Goal: Task Accomplishment & Management: Complete application form

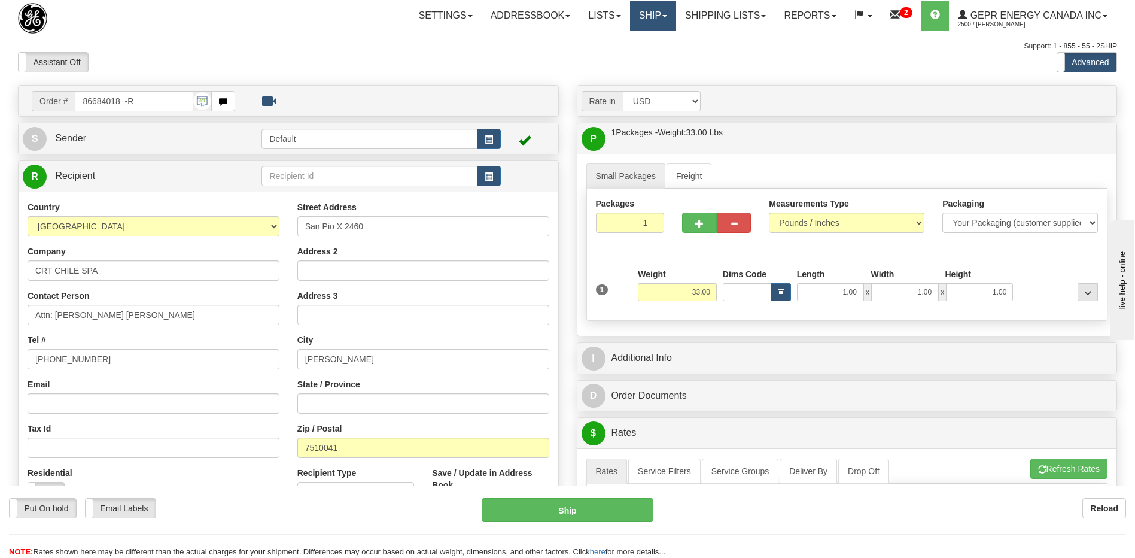
click at [638, 26] on link "Ship" at bounding box center [653, 16] width 46 height 30
click at [614, 44] on span "Ship Screen" at bounding box center [601, 42] width 45 height 10
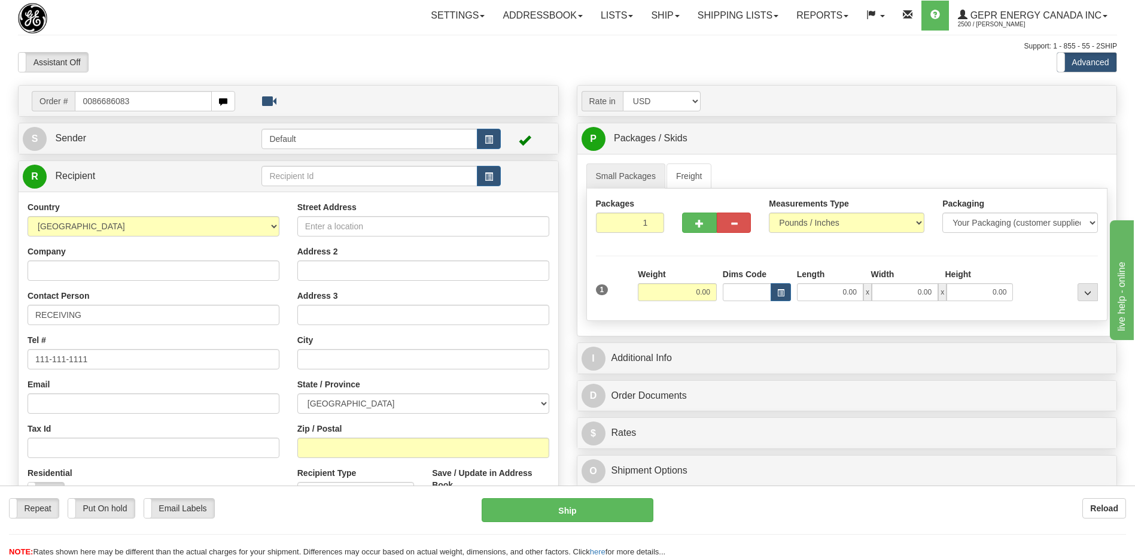
click at [89, 103] on input "0086686083" at bounding box center [143, 101] width 136 height 20
type input "86686083"
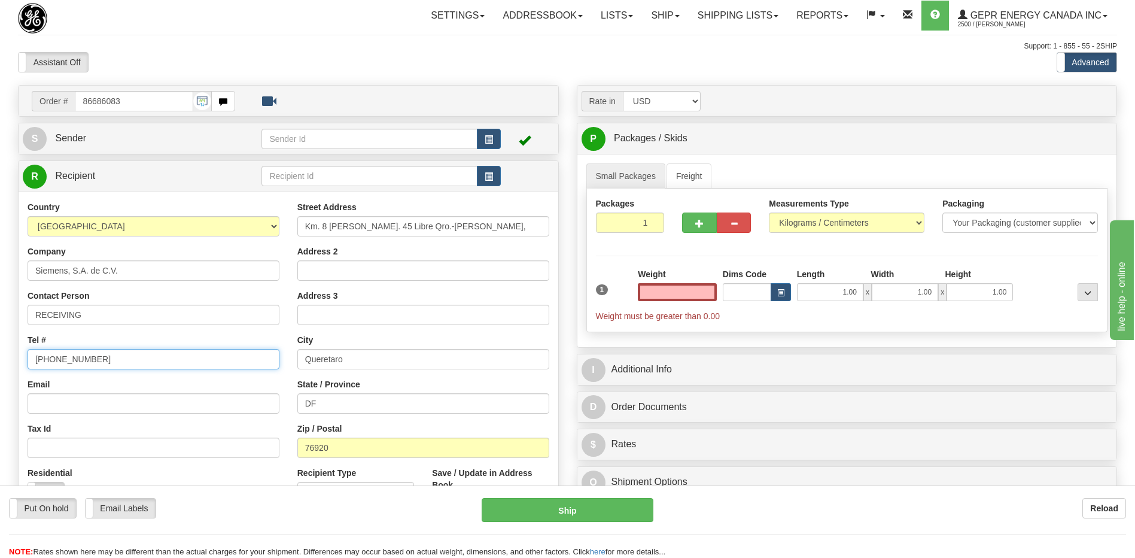
type input "0.00"
drag, startPoint x: 125, startPoint y: 355, endPoint x: 0, endPoint y: 348, distance: 125.3
click at [0, 348] on html "Training Course Close Toggle navigation Settings Shipping Preferences New Sende…" at bounding box center [567, 279] width 1135 height 558
type input "111-111-1111"
click at [156, 60] on div "Assistant On Assistant Off Do a return Do a return" at bounding box center [241, 62] width 465 height 20
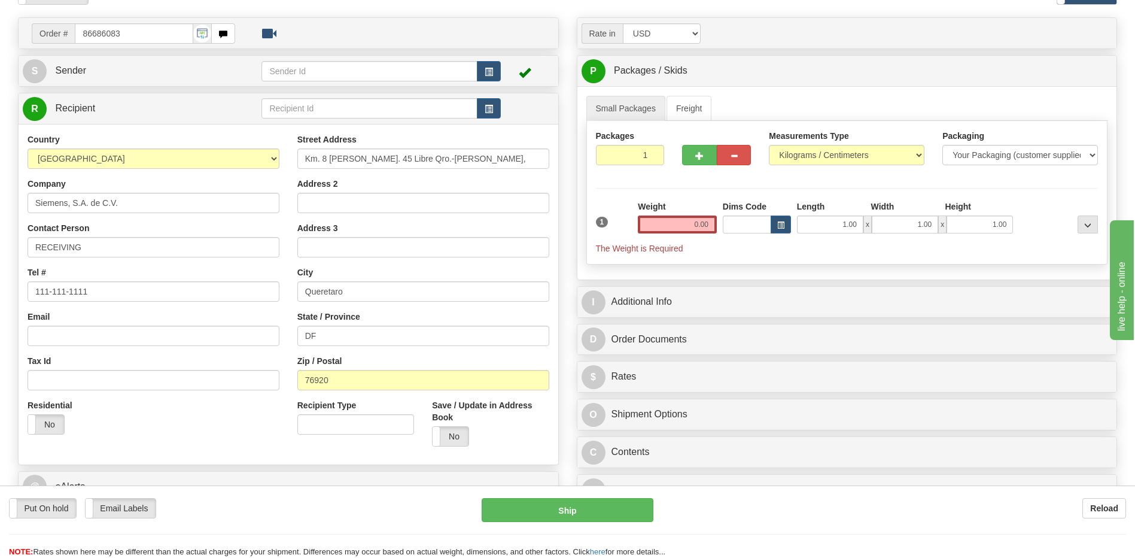
scroll to position [239, 0]
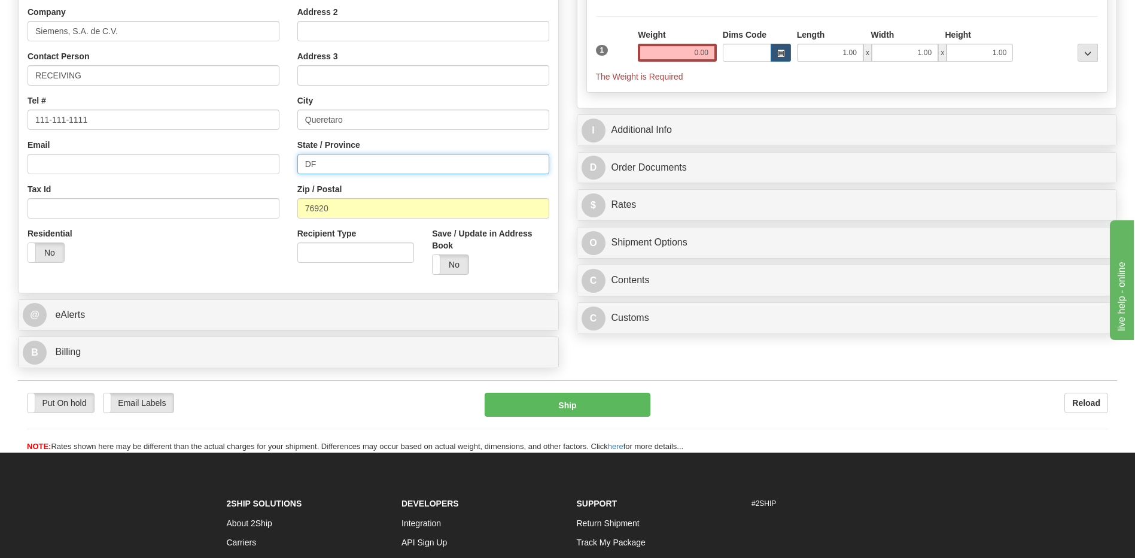
drag, startPoint x: 331, startPoint y: 159, endPoint x: 263, endPoint y: 158, distance: 67.6
click at [263, 158] on div "Country AFGHANISTAN ALAND ISLANDS ALBANIA ALGERIA AMERICAN SAMOA ANDORRA ANGOLA…" at bounding box center [289, 123] width 540 height 322
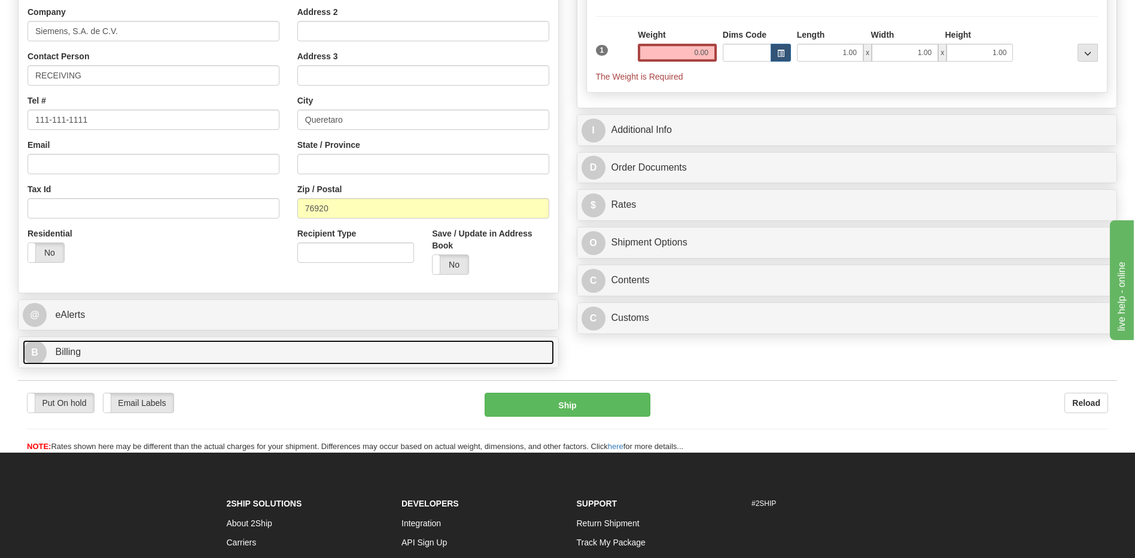
click at [108, 347] on link "B Billing" at bounding box center [288, 352] width 531 height 25
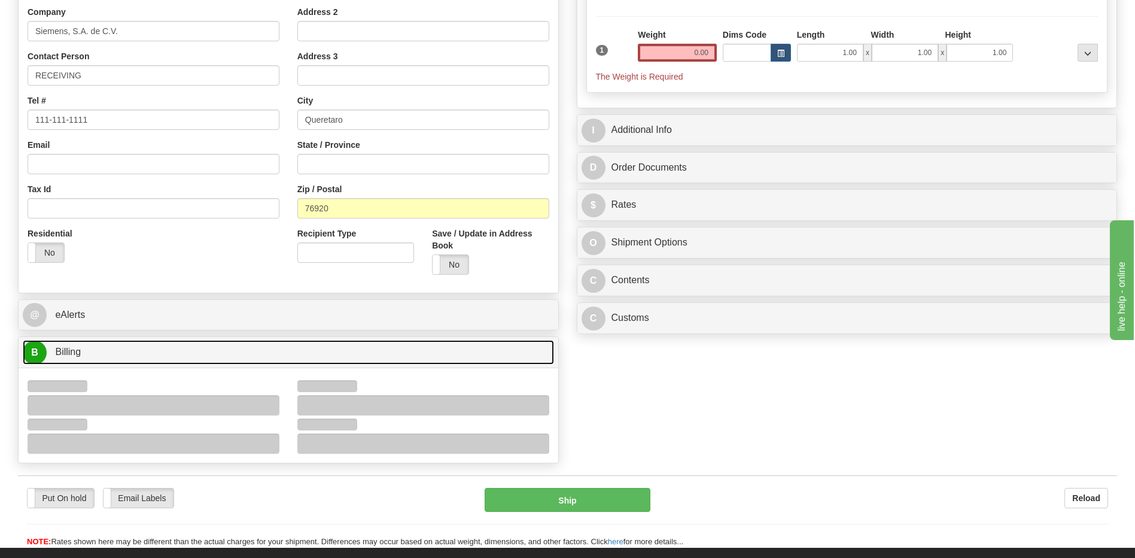
scroll to position [359, 0]
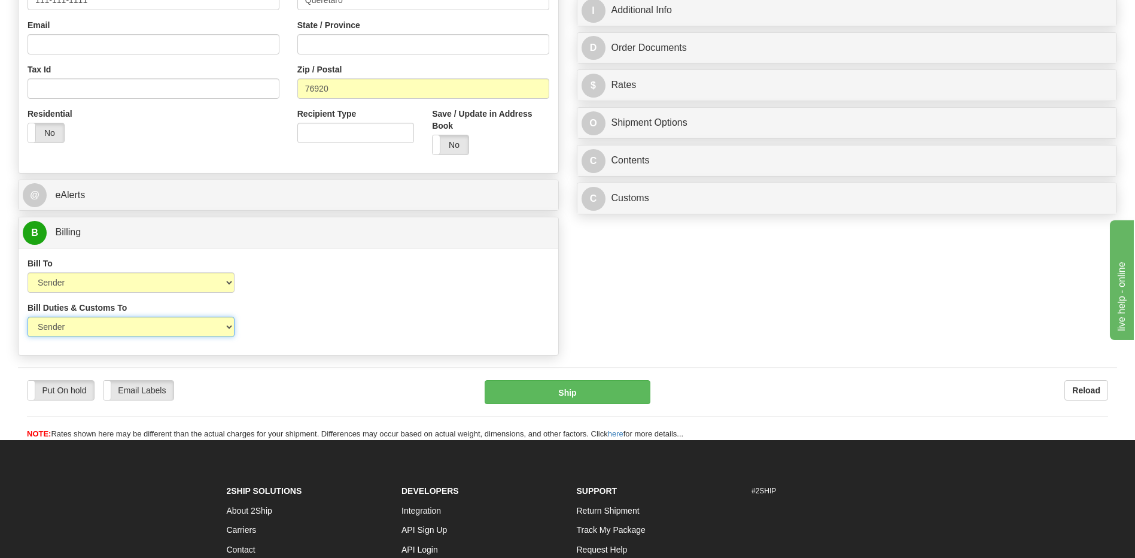
click at [114, 331] on select "Sender Recipient Third Party" at bounding box center [131, 326] width 207 height 20
select select "2"
click at [28, 316] on select "Sender Recipient Third Party" at bounding box center [131, 326] width 207 height 20
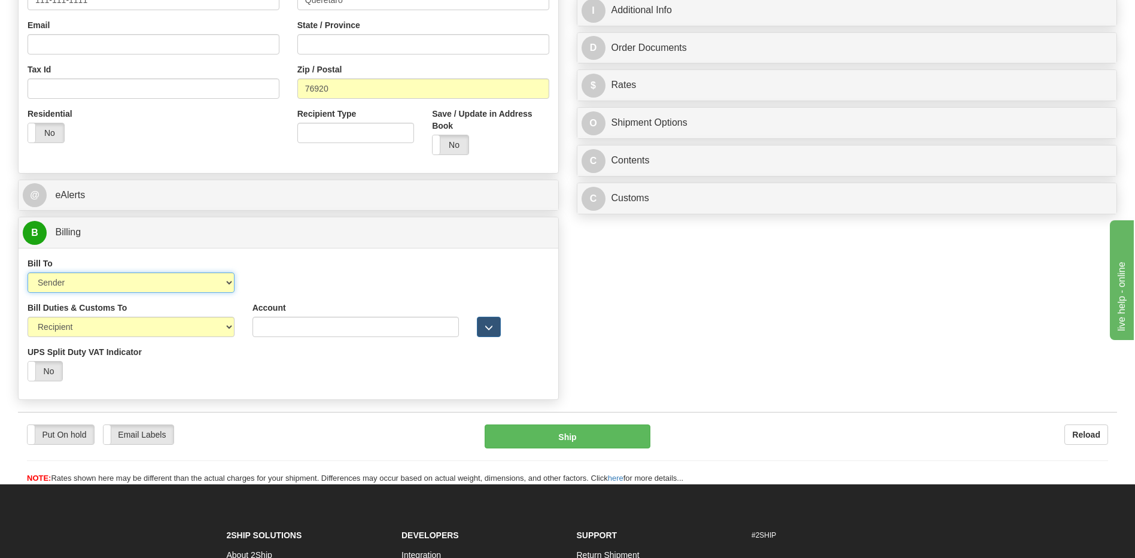
click at [116, 286] on select "Sender Recipient Third Party Collect" at bounding box center [131, 282] width 207 height 20
select select "2"
click at [28, 272] on select "Sender Recipient Third Party Collect" at bounding box center [131, 282] width 207 height 20
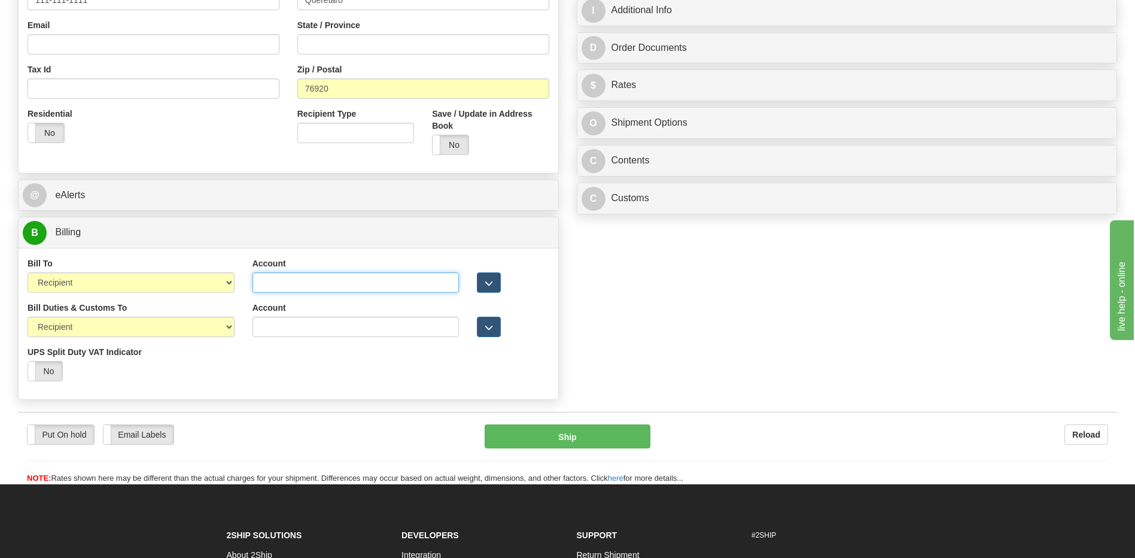
click at [259, 281] on input "Account" at bounding box center [355, 282] width 207 height 20
paste input "952593553"
type input "952593553"
click at [276, 374] on div "Bill Duties & Customs To Sender Recipient Third Party UPS Split Duty VAT Indica…" at bounding box center [289, 345] width 540 height 89
click at [176, 127] on div "Residential Yes No" at bounding box center [154, 130] width 270 height 44
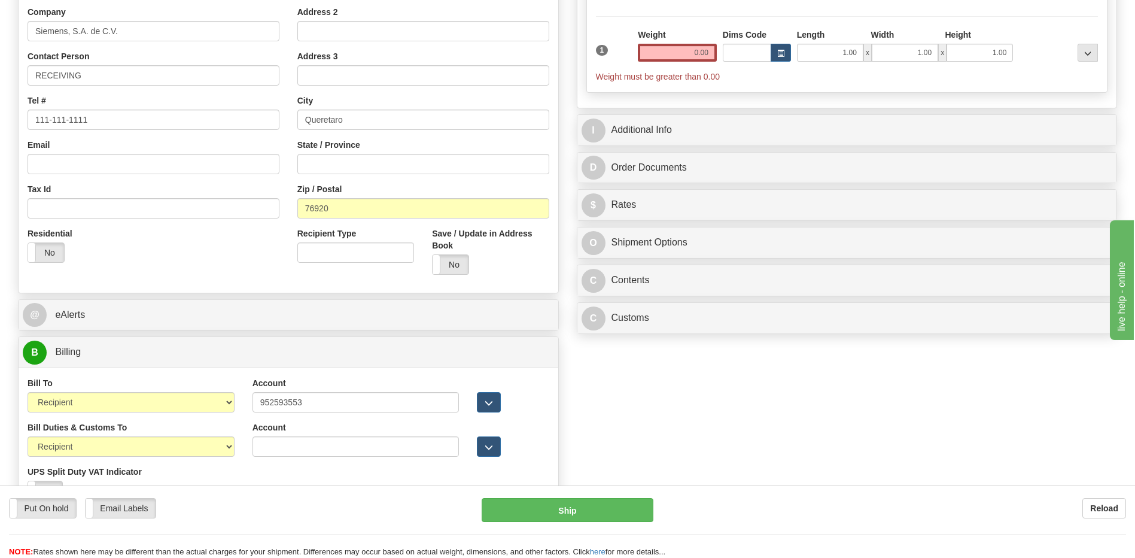
scroll to position [60, 0]
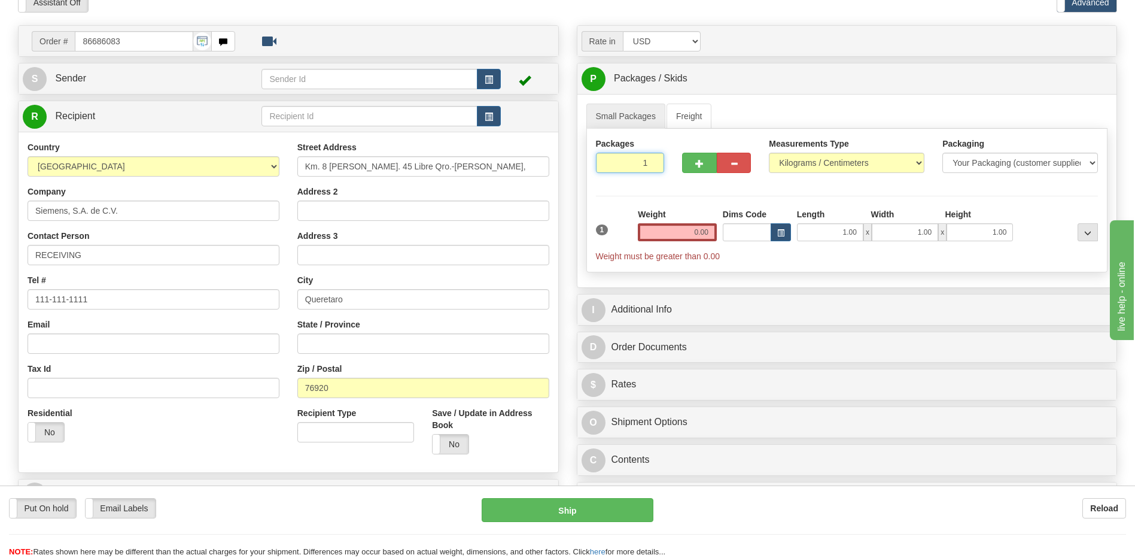
click at [625, 165] on input "1" at bounding box center [630, 163] width 69 height 20
type input "8"
drag, startPoint x: 316, startPoint y: 12, endPoint x: 407, endPoint y: 117, distance: 139.1
click at [316, 12] on div "Assistant On Assistant Off Do a return Do a return" at bounding box center [241, 2] width 465 height 20
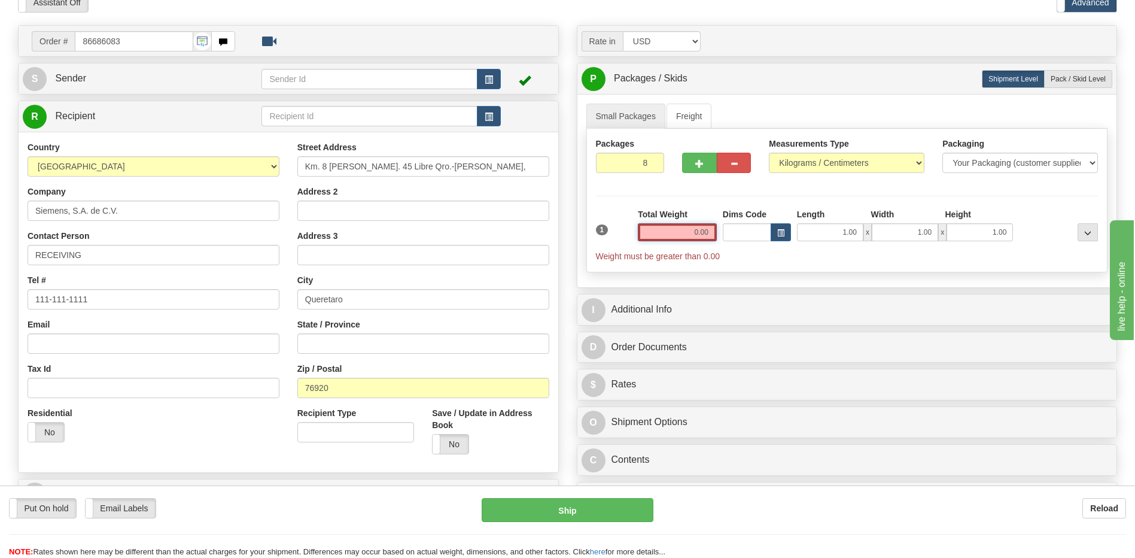
click at [692, 232] on input "0.00" at bounding box center [677, 232] width 79 height 18
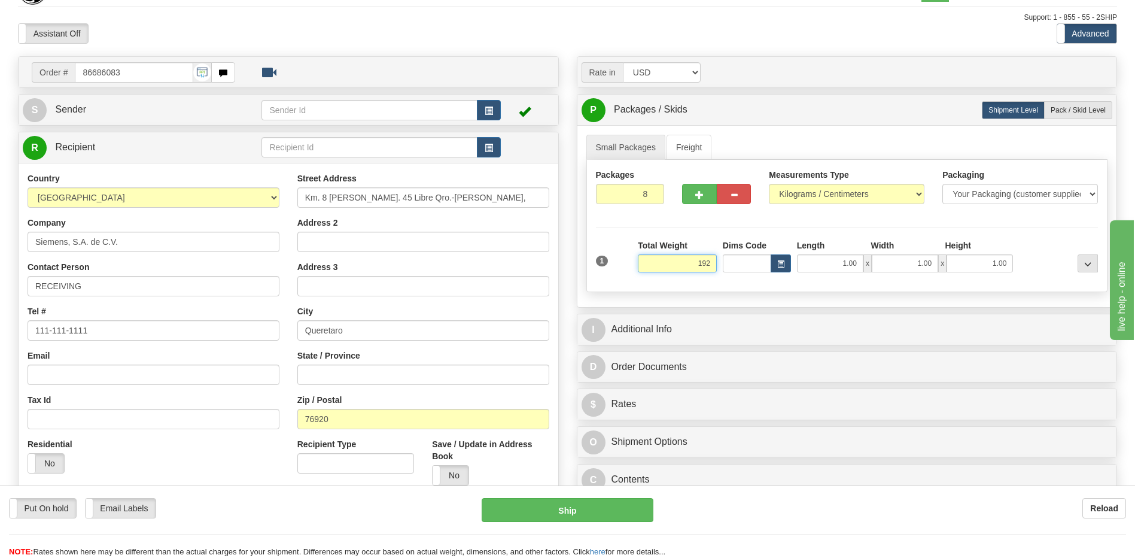
scroll to position [0, 0]
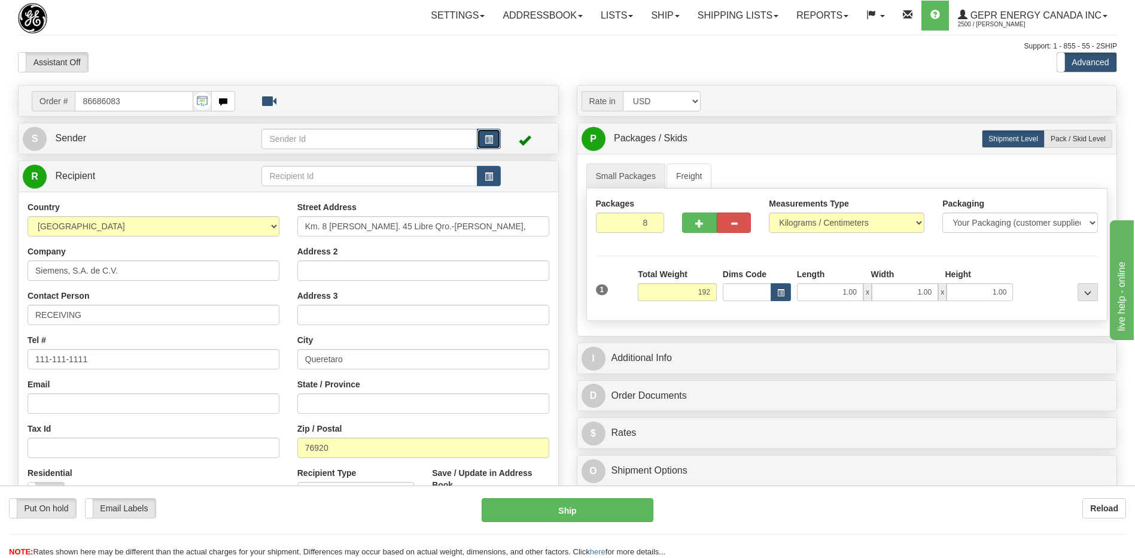
type input "192.00"
click at [490, 142] on span "button" at bounding box center [489, 140] width 8 height 8
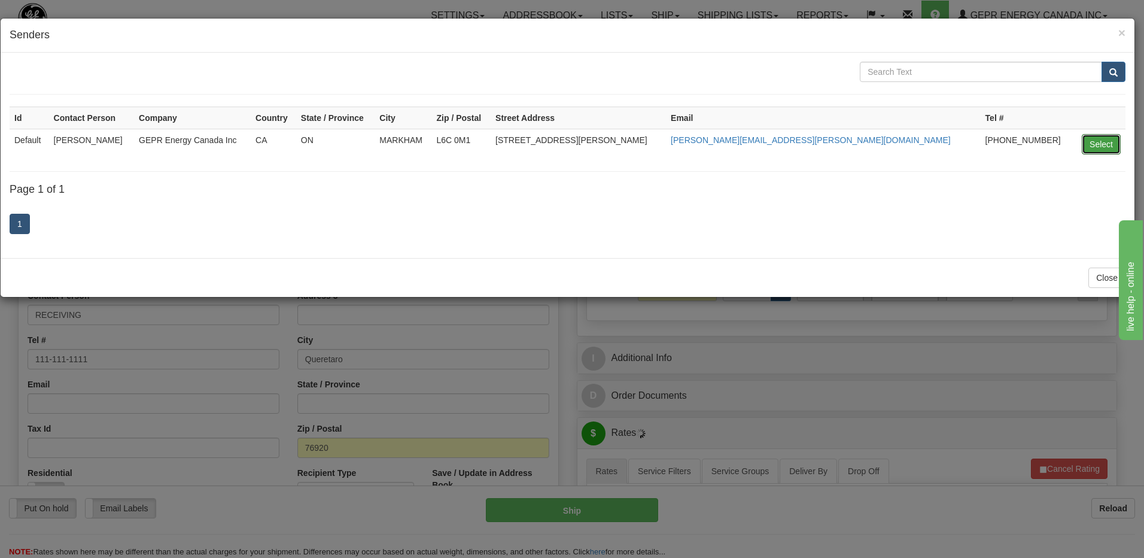
click at [1091, 139] on button "Select" at bounding box center [1101, 144] width 39 height 20
type input "Default"
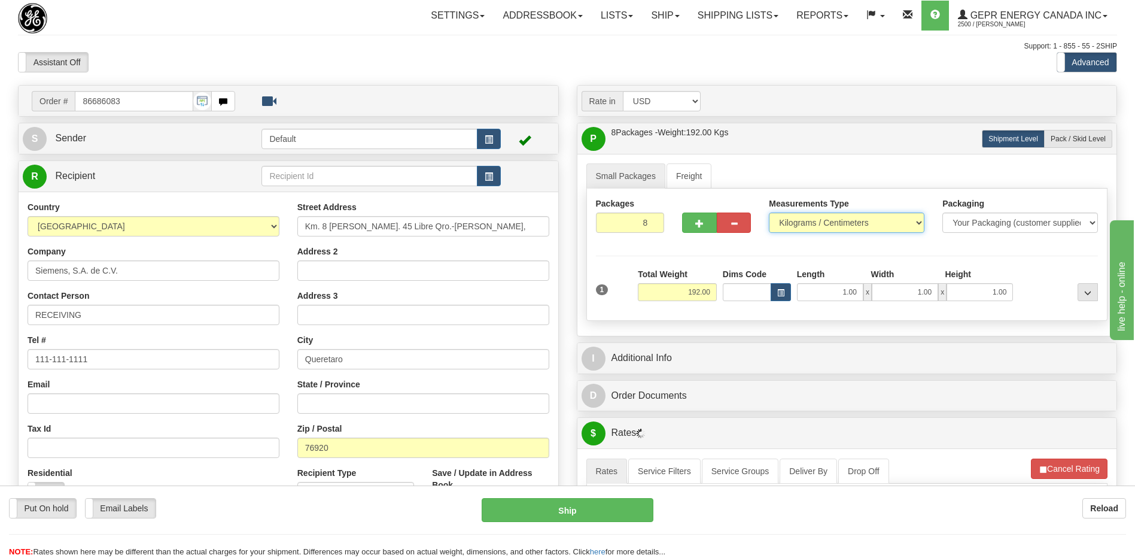
click at [818, 218] on select "Pounds / Inches Kilograms / Centimeters" at bounding box center [847, 222] width 156 height 20
select select "0"
click at [769, 212] on select "Pounds / Inches Kilograms / Centimeters" at bounding box center [847, 222] width 156 height 20
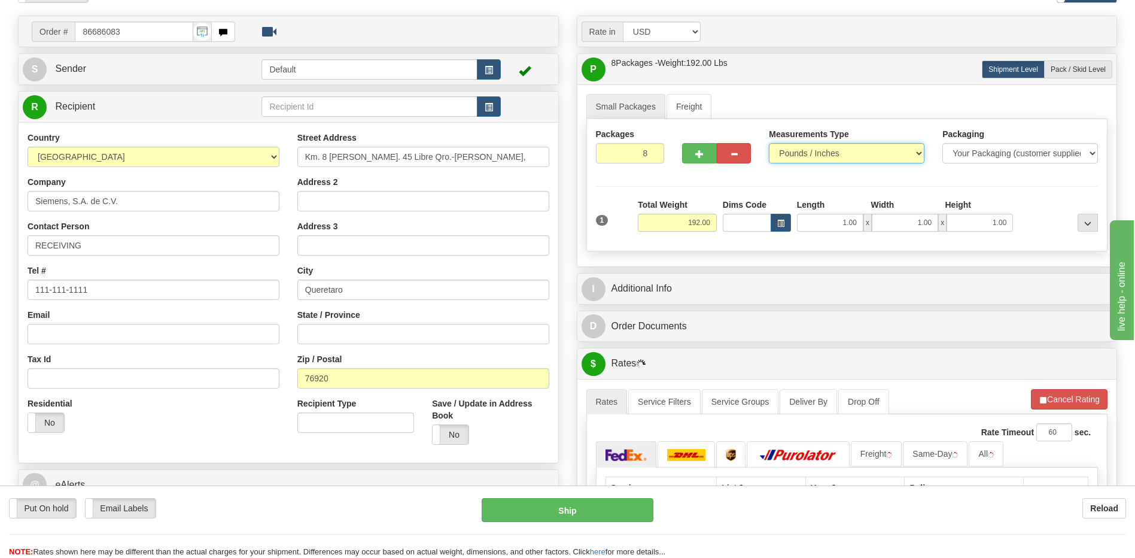
scroll to position [179, 0]
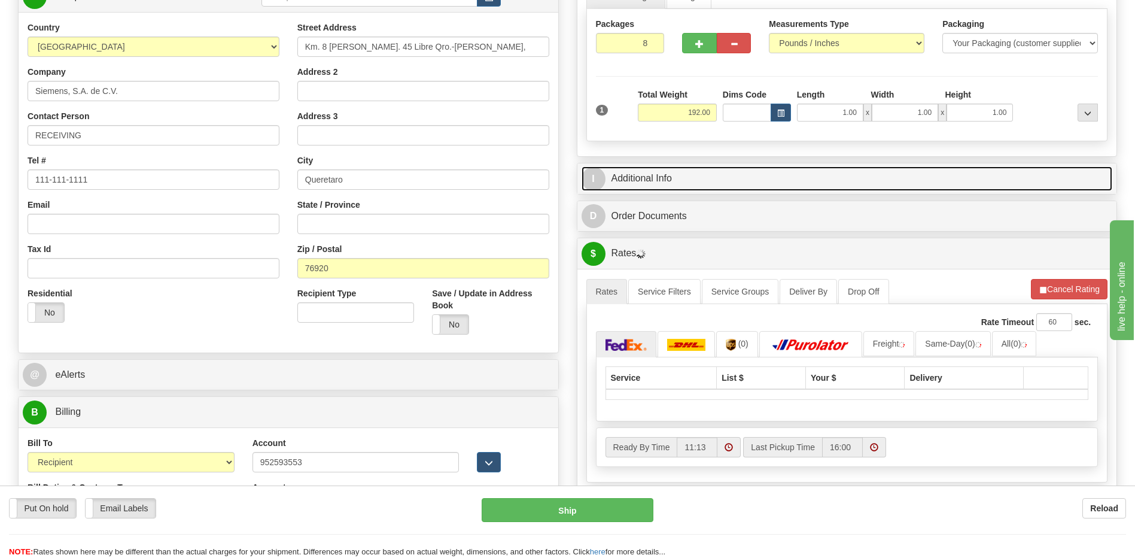
click at [673, 182] on link "I Additional Info" at bounding box center [846, 178] width 531 height 25
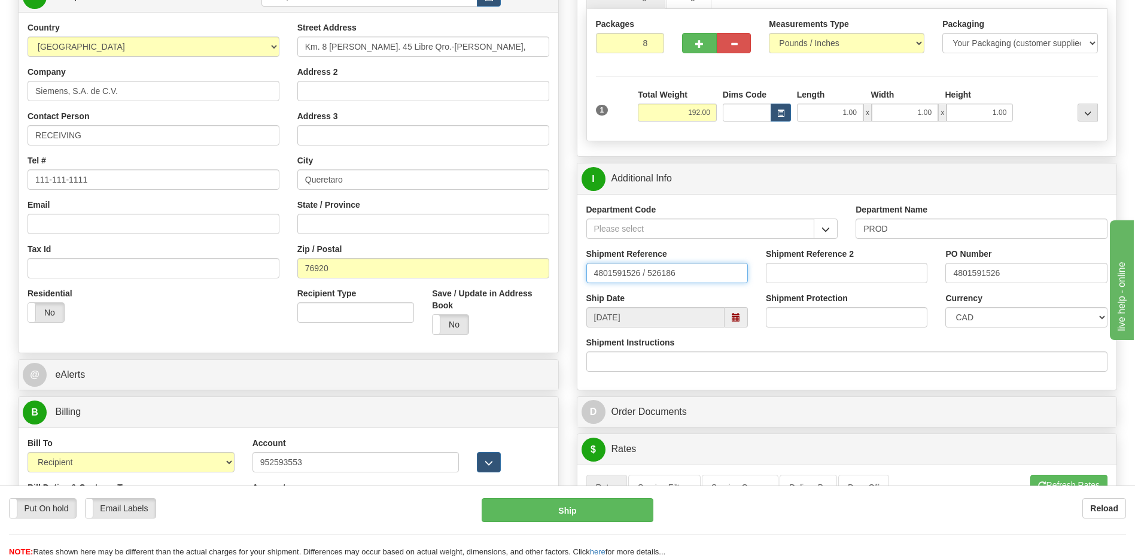
drag, startPoint x: 701, startPoint y: 275, endPoint x: 444, endPoint y: 252, distance: 257.0
type input "5399004652"
drag, startPoint x: 1024, startPoint y: 271, endPoint x: 903, endPoint y: 267, distance: 120.9
click at [910, 267] on div "Shipment Reference 5399004652 Shipment Reference 2 PO Number 4801591526" at bounding box center [847, 270] width 540 height 44
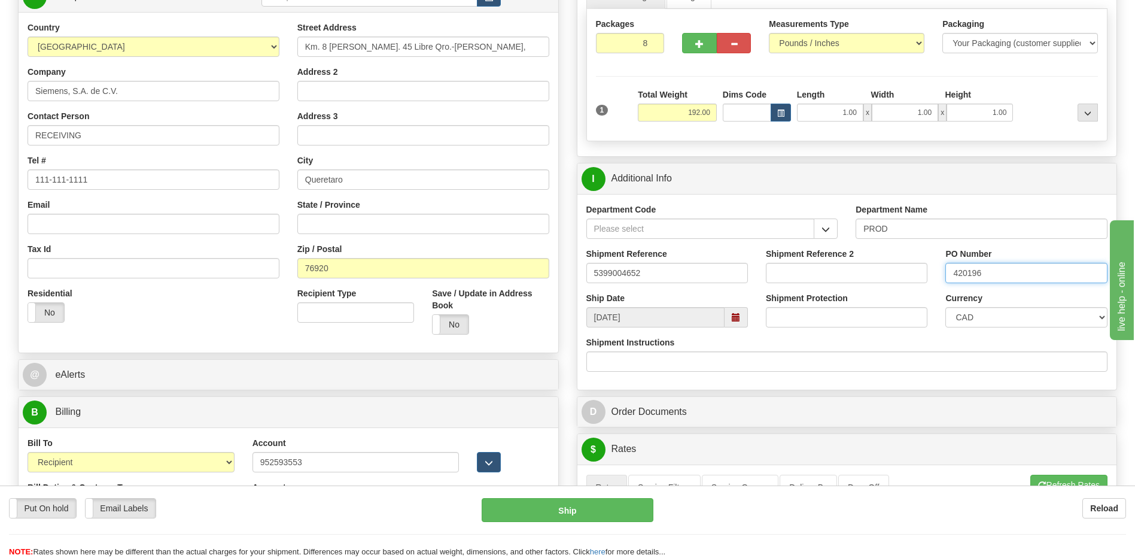
click at [1013, 278] on input "420196" at bounding box center [1026, 273] width 162 height 20
type input "4201962731"
click at [1006, 316] on select "CAD USD EUR ZAR RON ANG ARN AUD AUS AWG BBD BFR BGN BHD BMD BND BRC BRL CHP CKZ…" at bounding box center [1026, 317] width 162 height 20
select select "1"
click at [945, 307] on select "CAD USD EUR ZAR RON ANG ARN AUD AUS AWG BBD BFR BGN BHD BMD BND BRC BRL CHP CKZ…" at bounding box center [1026, 317] width 162 height 20
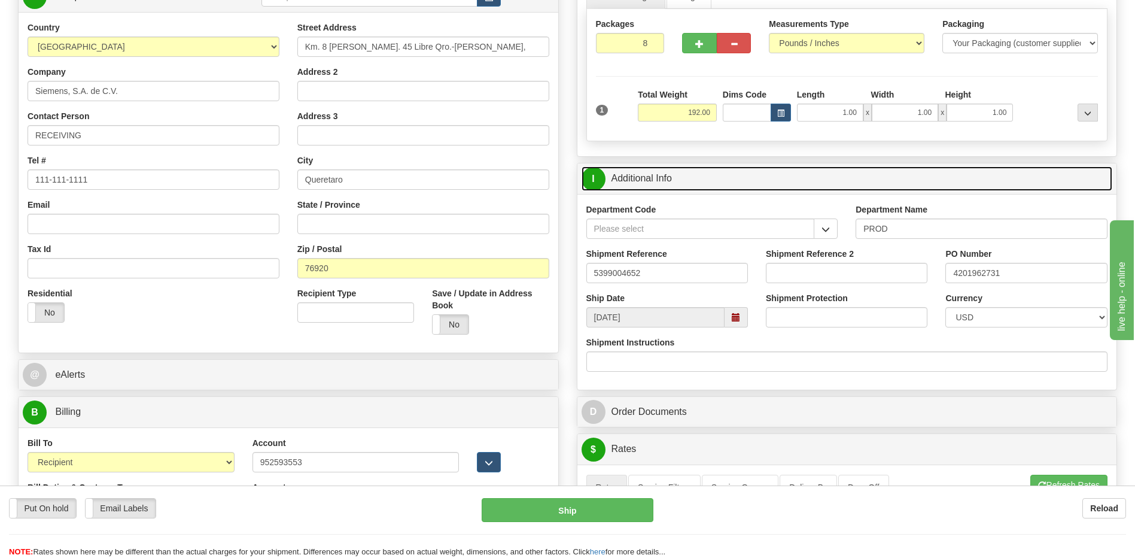
click at [712, 180] on link "I Additional Info" at bounding box center [846, 178] width 531 height 25
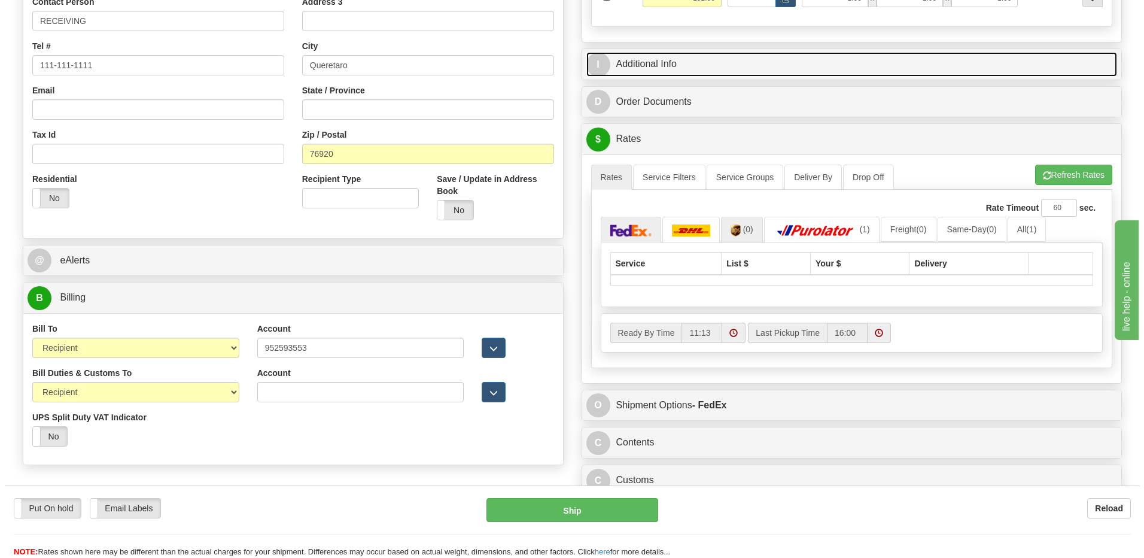
scroll to position [299, 0]
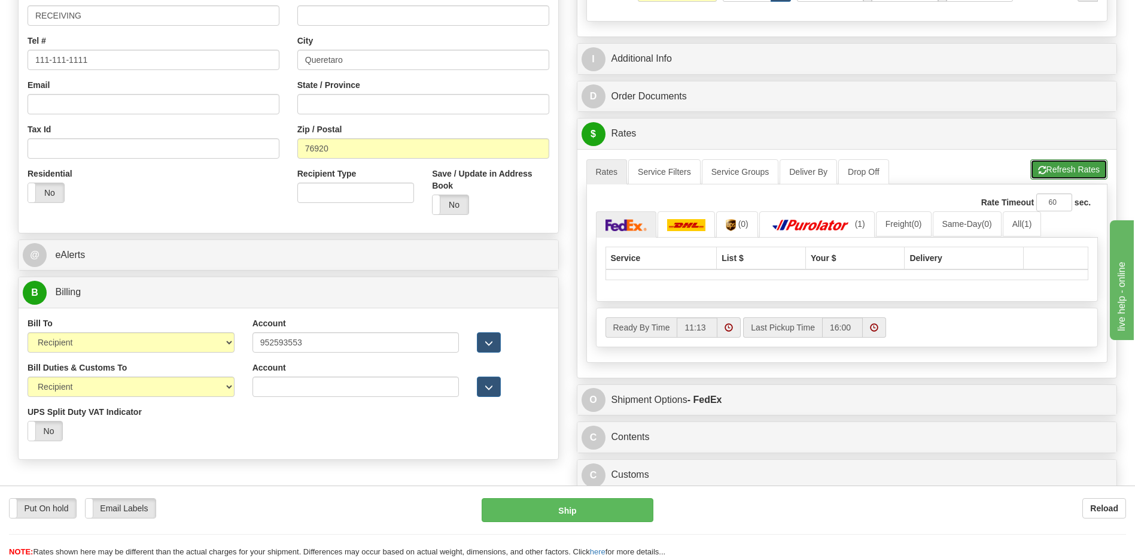
click at [1090, 178] on button "Refresh Rates" at bounding box center [1068, 169] width 77 height 20
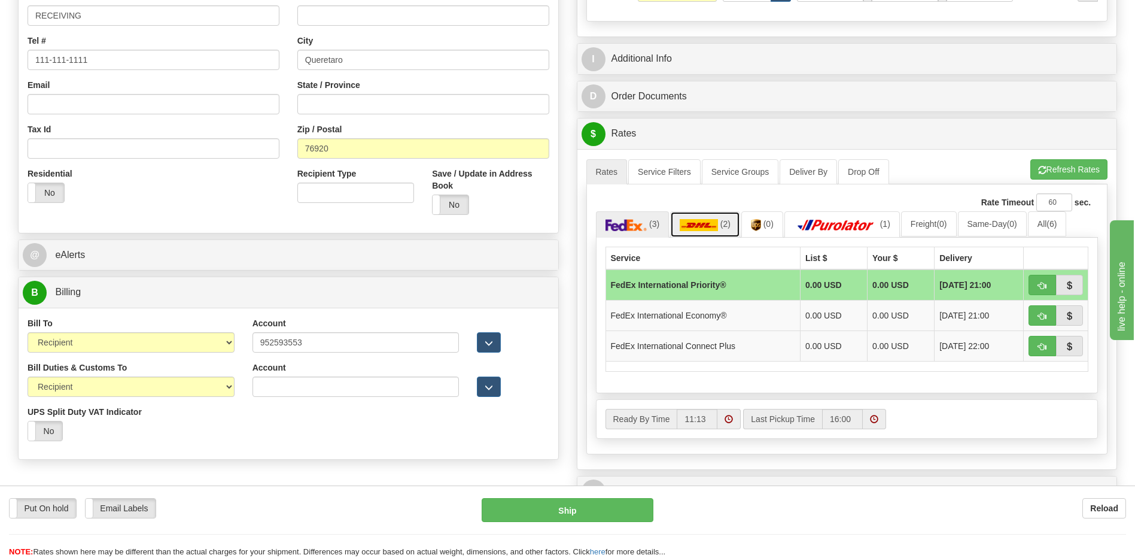
click at [708, 227] on img at bounding box center [699, 225] width 38 height 12
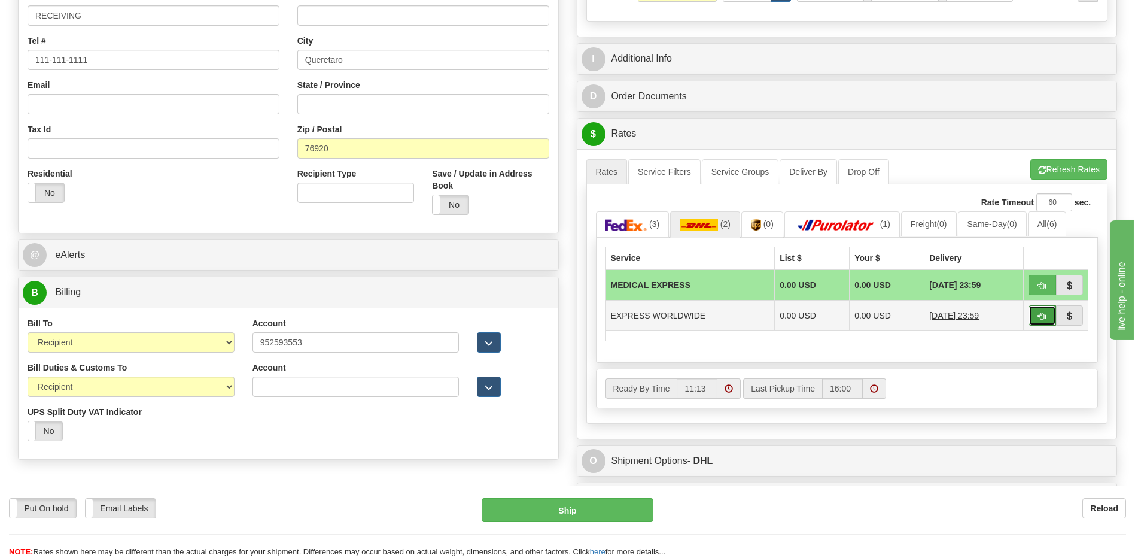
click at [1048, 319] on button "button" at bounding box center [1042, 315] width 28 height 20
type input "P"
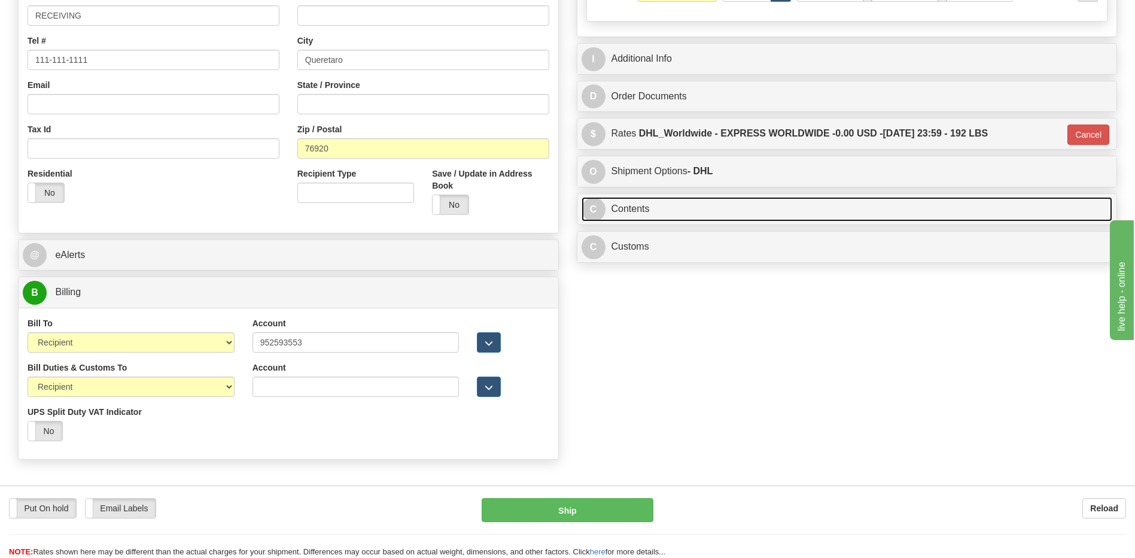
drag, startPoint x: 690, startPoint y: 206, endPoint x: 791, endPoint y: 270, distance: 119.7
click at [690, 206] on link "C Contents" at bounding box center [846, 209] width 531 height 25
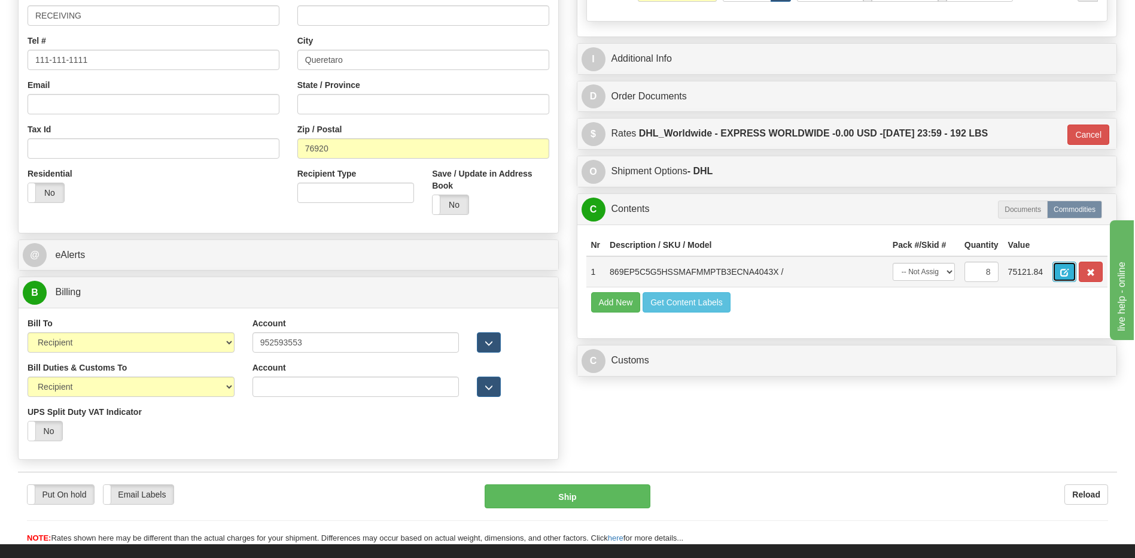
click at [1060, 269] on span "button" at bounding box center [1064, 273] width 8 height 8
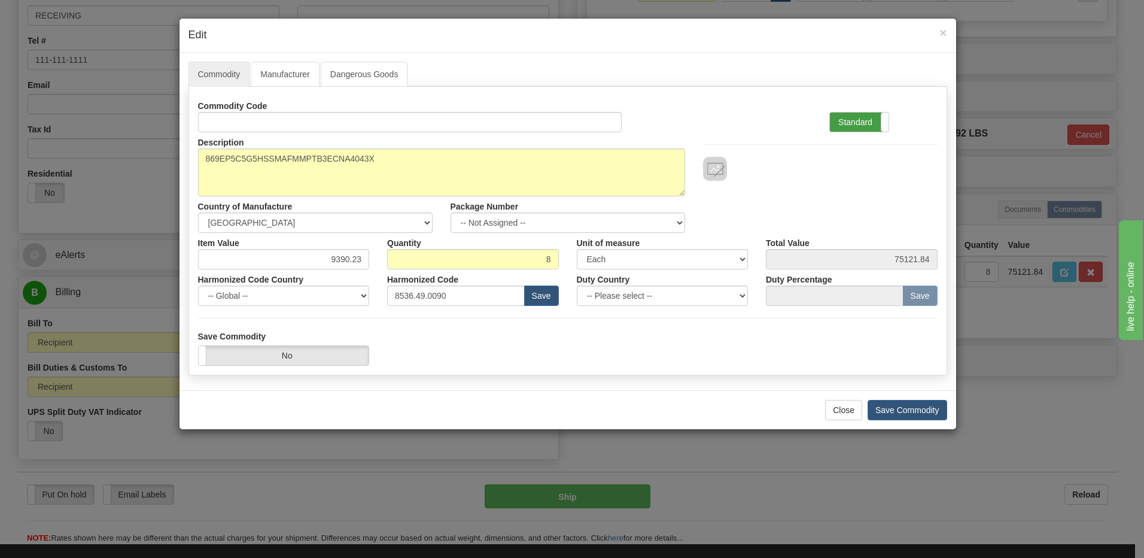
click at [865, 126] on label "Standard" at bounding box center [859, 121] width 59 height 19
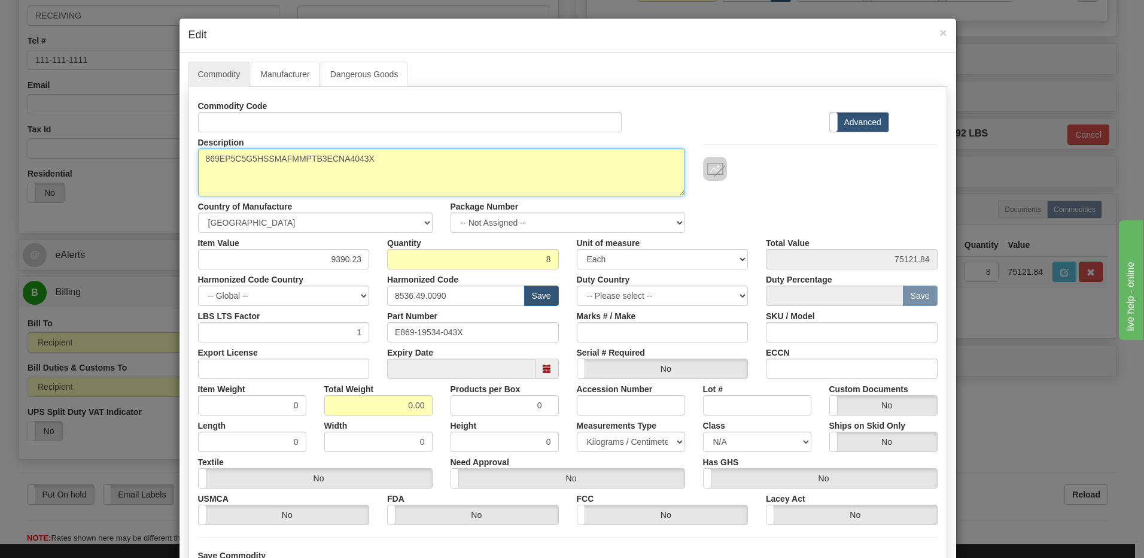
click at [199, 161] on textarea "869EP5C5G5HSSMAFMMPTB3ECNA4043X" at bounding box center [441, 172] width 487 height 48
paste textarea "Motor Protection Relay"
type textarea "Motor Protection Relay P/N 869EP5C5G5HSSMAFMMPTB3ECNA4043X"
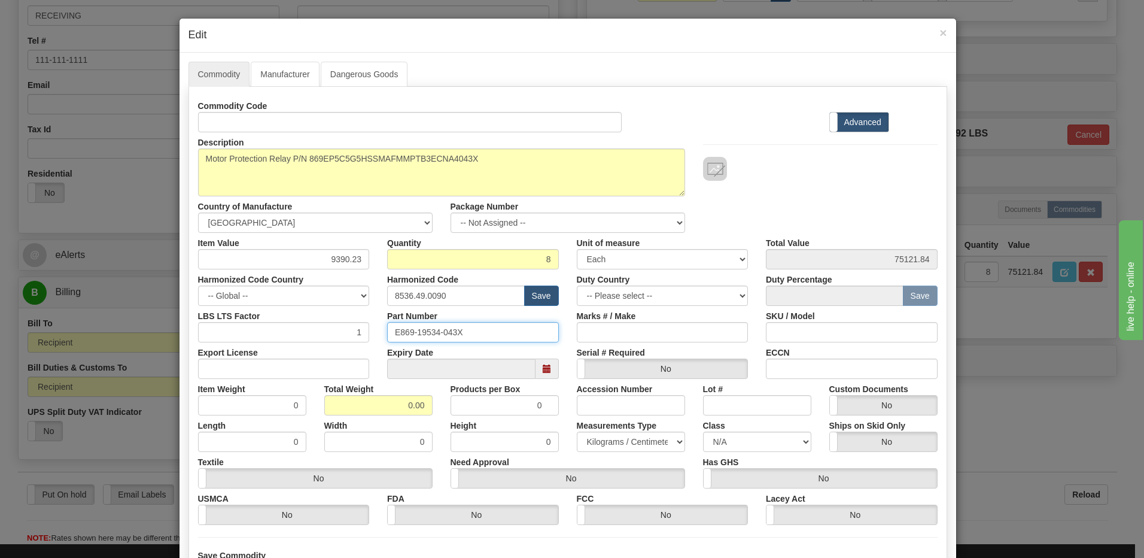
drag, startPoint x: 474, startPoint y: 334, endPoint x: 331, endPoint y: 336, distance: 143.0
click at [333, 336] on div "LBS LTS Factor 1 Part Number E869-19534-043X Marks # / Make SKU / Model" at bounding box center [567, 324] width 757 height 36
drag, startPoint x: 385, startPoint y: 401, endPoint x: 602, endPoint y: 419, distance: 217.2
click at [602, 419] on div "Commodity Code Standard Advanced Description 869EP5C5G5HSSMAFMMPTB3ECNA4043X Co…" at bounding box center [567, 310] width 739 height 429
type input "8"
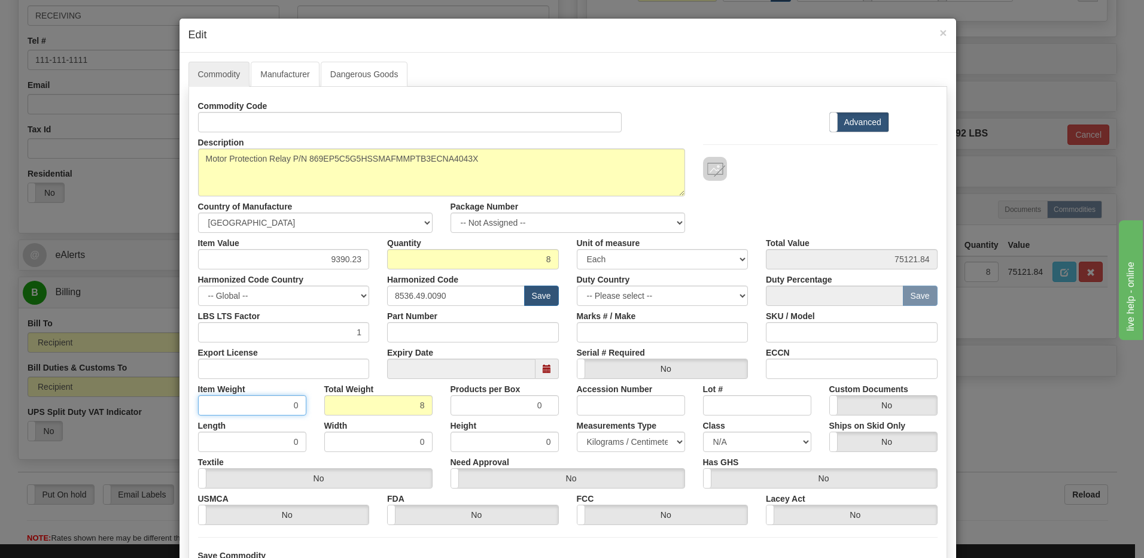
type input "1.0000"
click at [251, 401] on input "1.0000" at bounding box center [252, 405] width 108 height 20
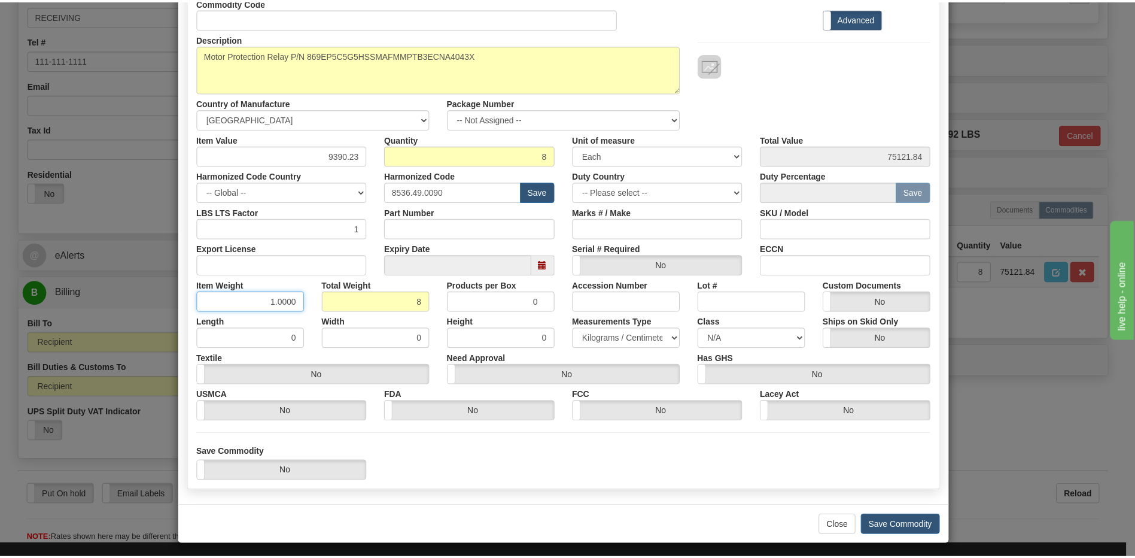
scroll to position [109, 0]
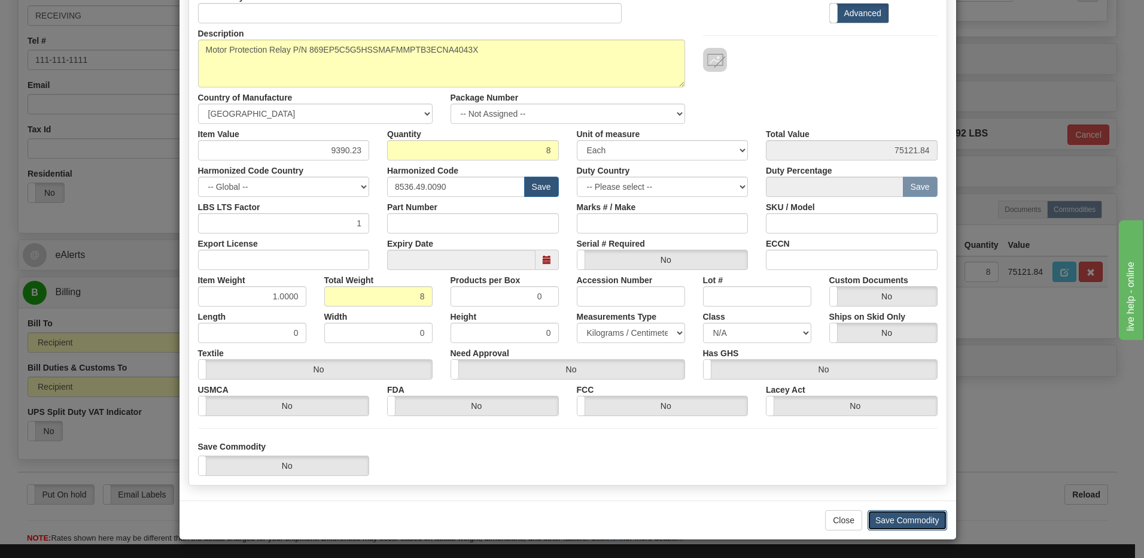
click at [915, 515] on button "Save Commodity" at bounding box center [907, 520] width 80 height 20
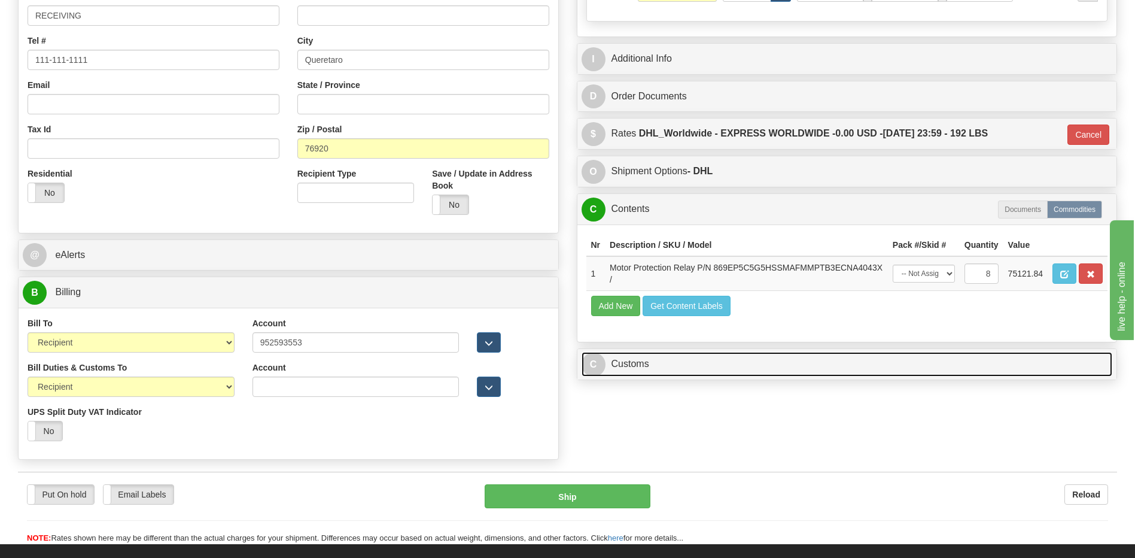
drag, startPoint x: 683, startPoint y: 366, endPoint x: 683, endPoint y: 343, distance: 23.3
click at [683, 366] on link "C Customs" at bounding box center [846, 364] width 531 height 25
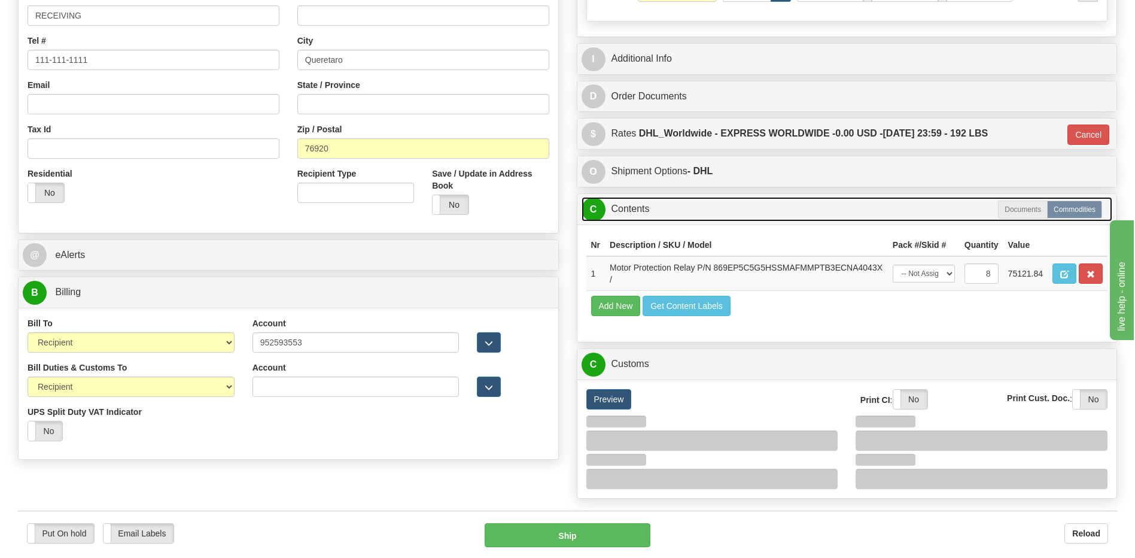
click at [663, 214] on link "C Contents" at bounding box center [846, 209] width 531 height 25
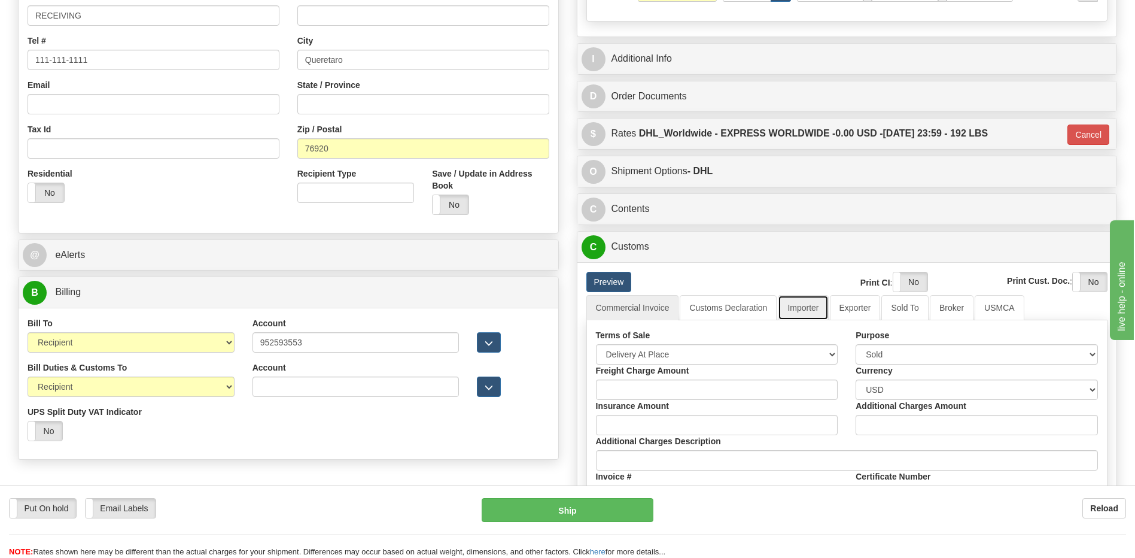
drag, startPoint x: 815, startPoint y: 311, endPoint x: 739, endPoint y: 353, distance: 87.3
click at [815, 311] on link "Importer" at bounding box center [803, 307] width 50 height 25
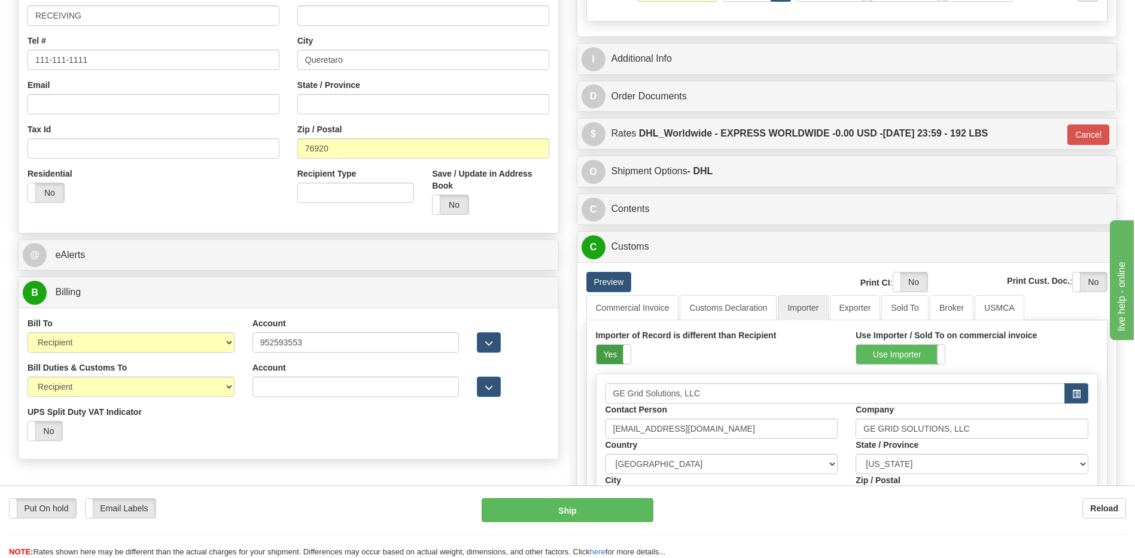
drag, startPoint x: 610, startPoint y: 346, endPoint x: 621, endPoint y: 343, distance: 11.4
click at [610, 346] on label "Yes" at bounding box center [613, 354] width 34 height 19
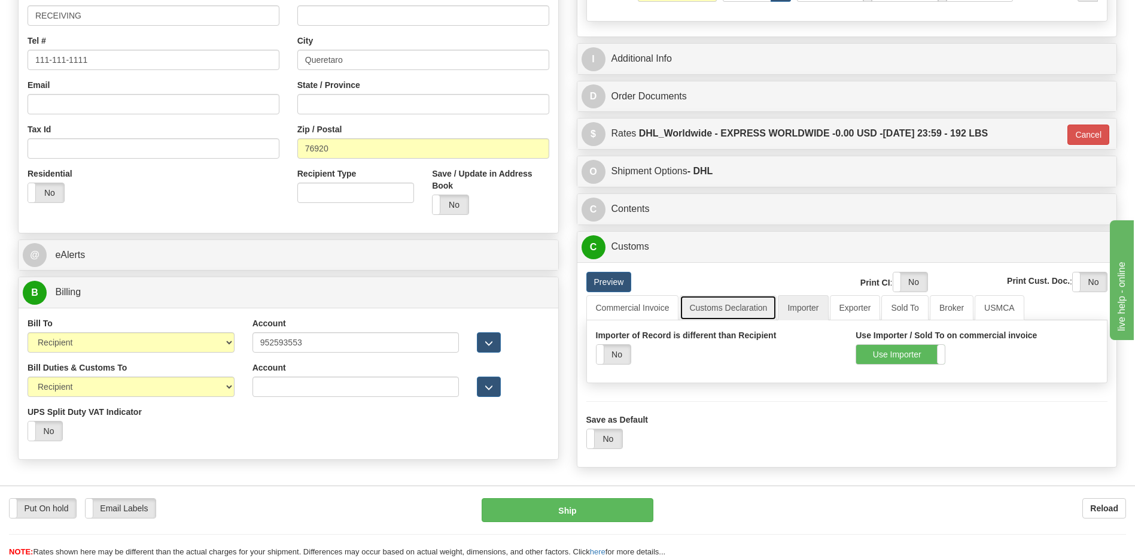
click at [723, 306] on link "Customs Declaration" at bounding box center [728, 307] width 97 height 25
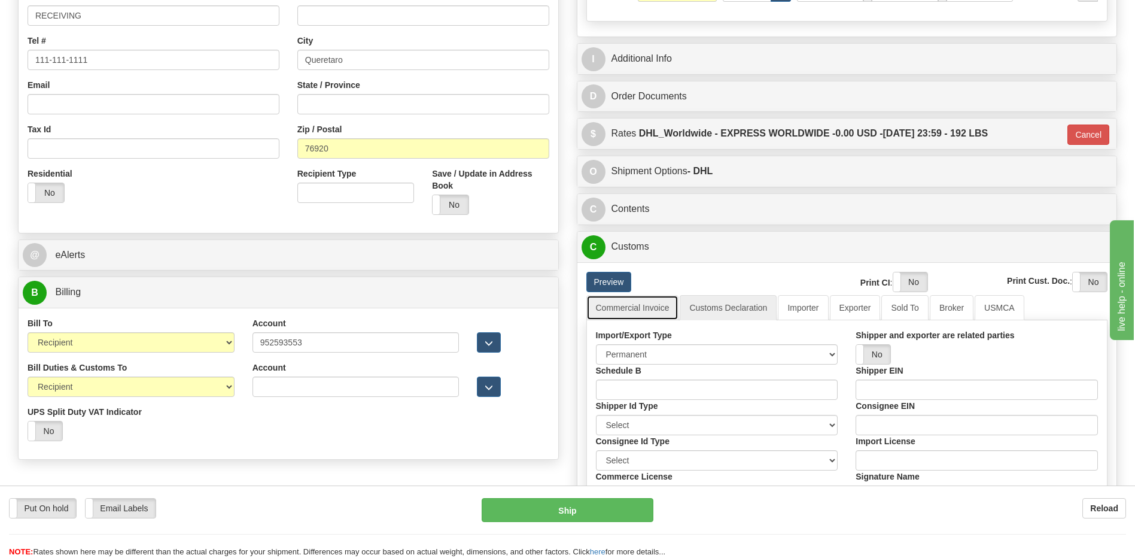
click at [655, 315] on link "Commercial Invoice" at bounding box center [632, 307] width 93 height 25
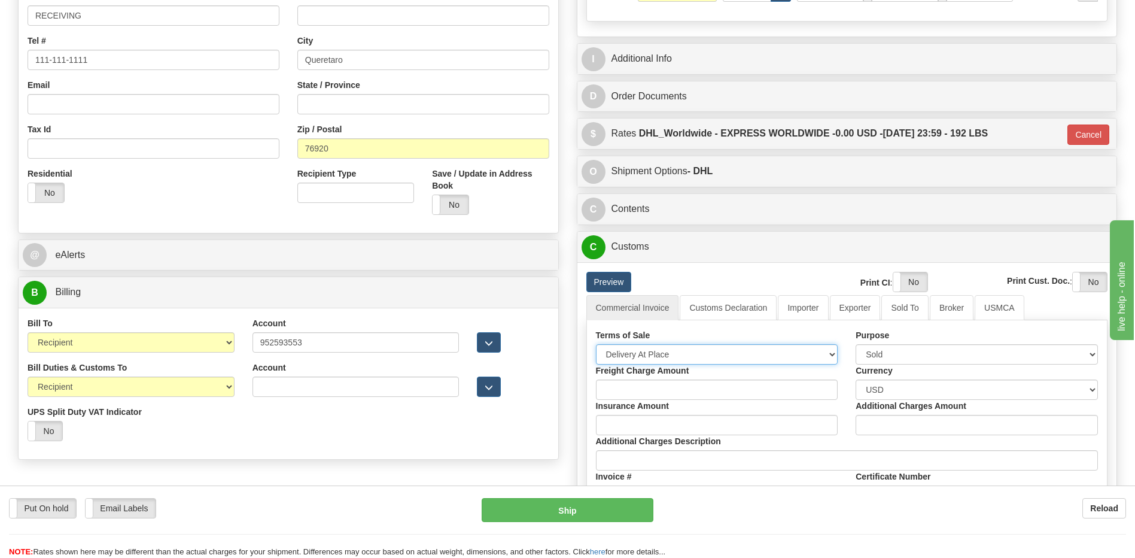
click at [665, 355] on select "Free Carrier Free On Board Ex Works Delivered Duty Unpaid Delivered Duty Paid C…" at bounding box center [717, 354] width 242 height 20
select select "7"
click at [596, 344] on select "Free Carrier Free On Board Ex Works Delivered Duty Unpaid Delivered Duty Paid C…" at bounding box center [717, 354] width 242 height 20
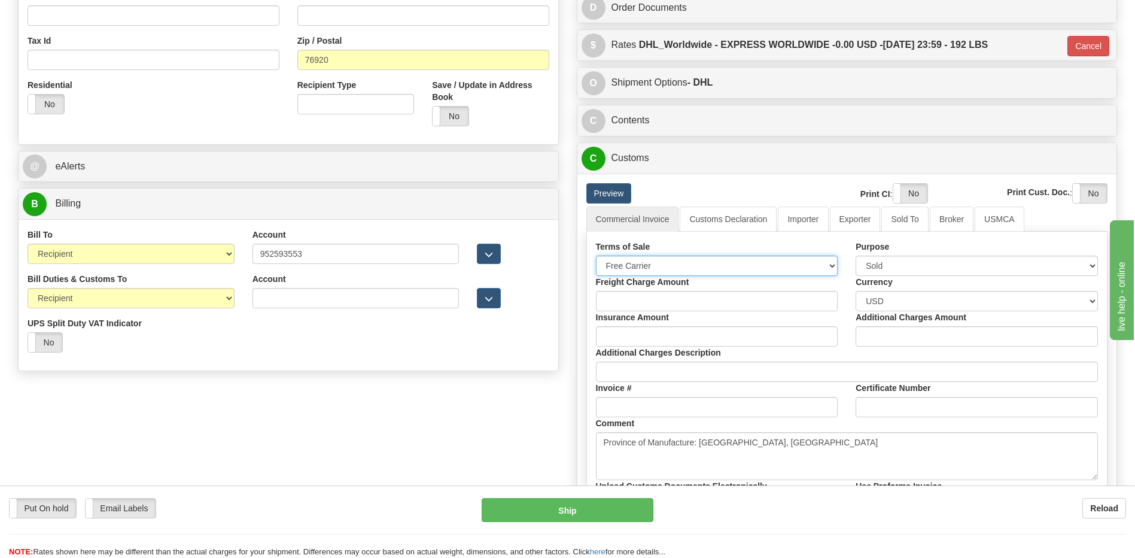
scroll to position [479, 0]
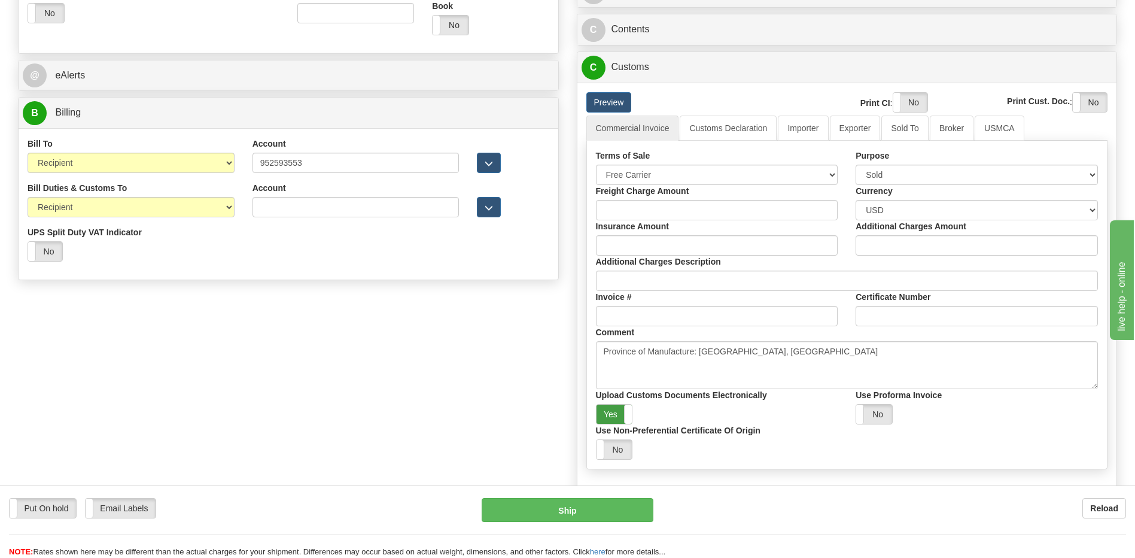
click at [612, 411] on label "Yes" at bounding box center [614, 413] width 36 height 19
click at [913, 100] on label "Yes" at bounding box center [910, 102] width 34 height 19
click at [1088, 109] on label "Yes" at bounding box center [1090, 102] width 34 height 19
click at [799, 123] on link "Importer" at bounding box center [803, 127] width 50 height 25
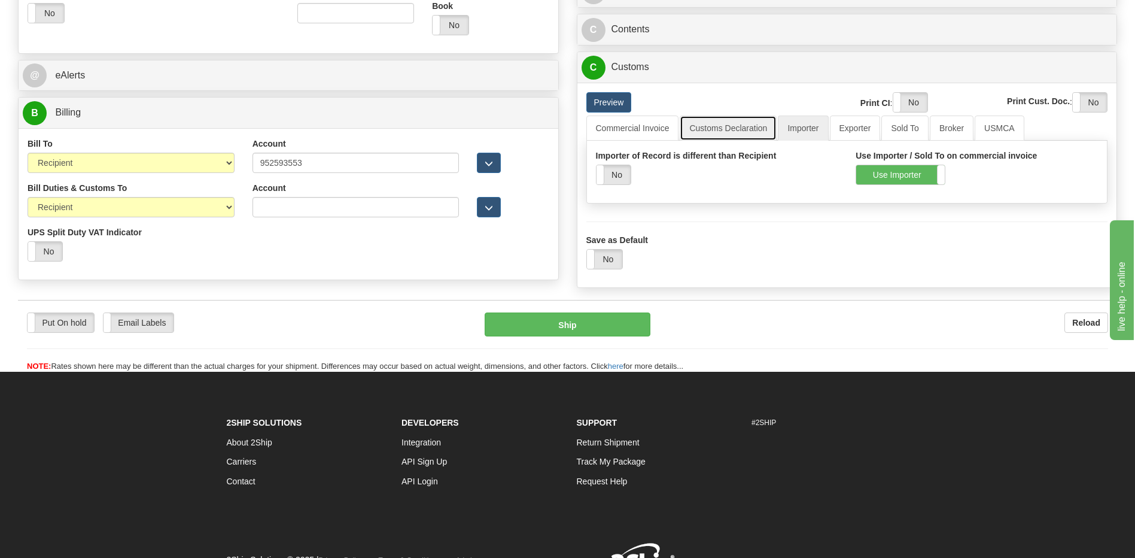
click at [740, 126] on link "Customs Declaration" at bounding box center [728, 127] width 97 height 25
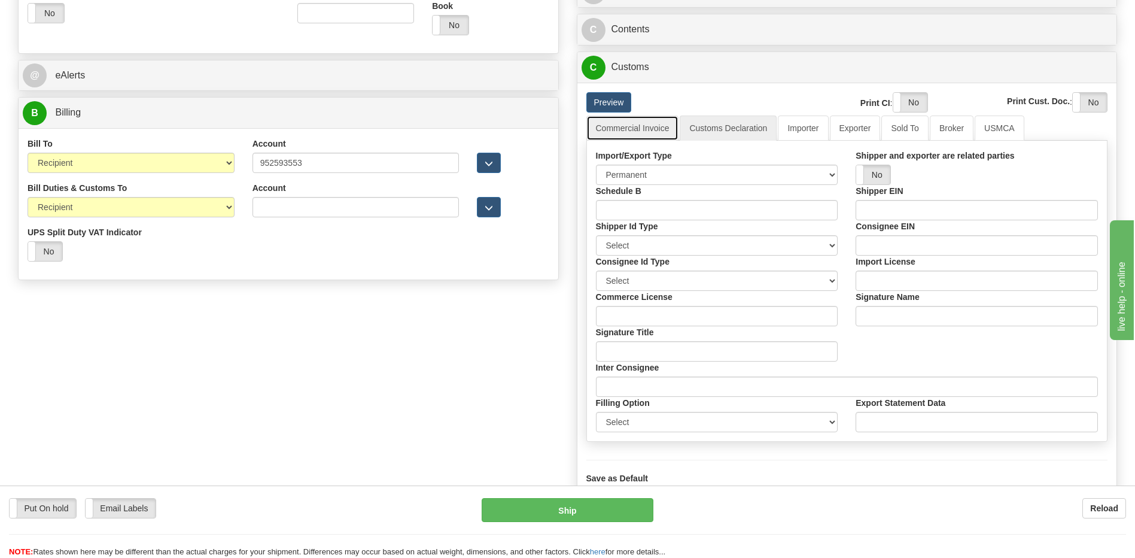
click at [657, 123] on link "Commercial Invoice" at bounding box center [632, 127] width 93 height 25
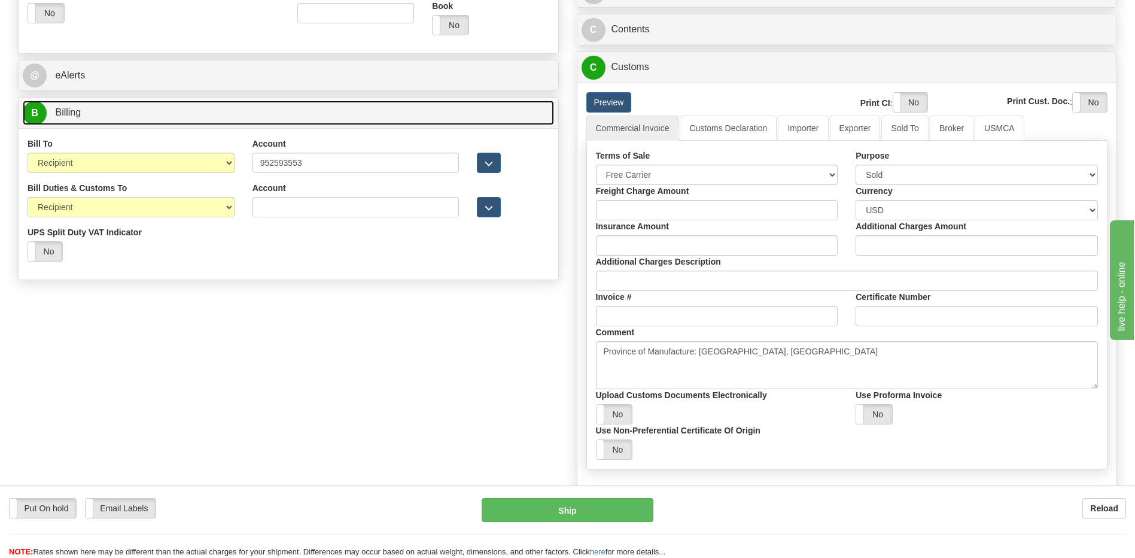
click at [233, 109] on link "B Billing" at bounding box center [288, 112] width 531 height 25
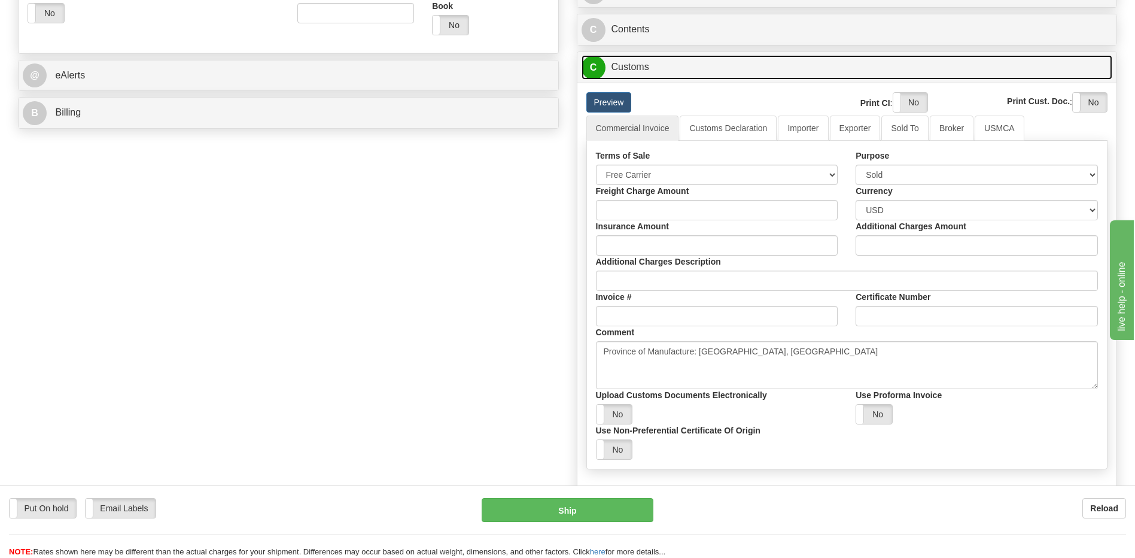
click at [641, 77] on link "C Customs" at bounding box center [846, 67] width 531 height 25
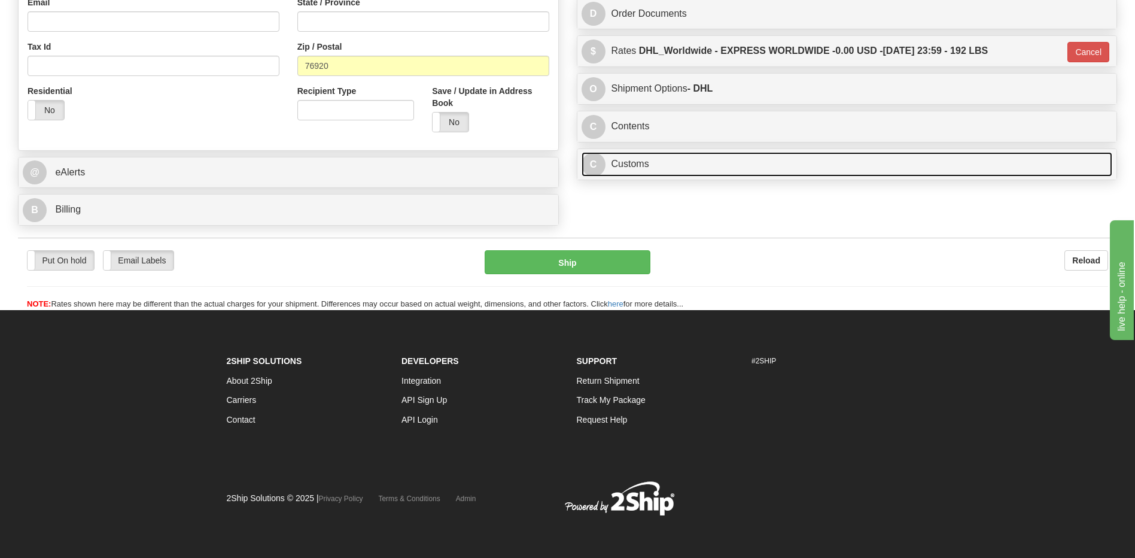
scroll to position [203, 0]
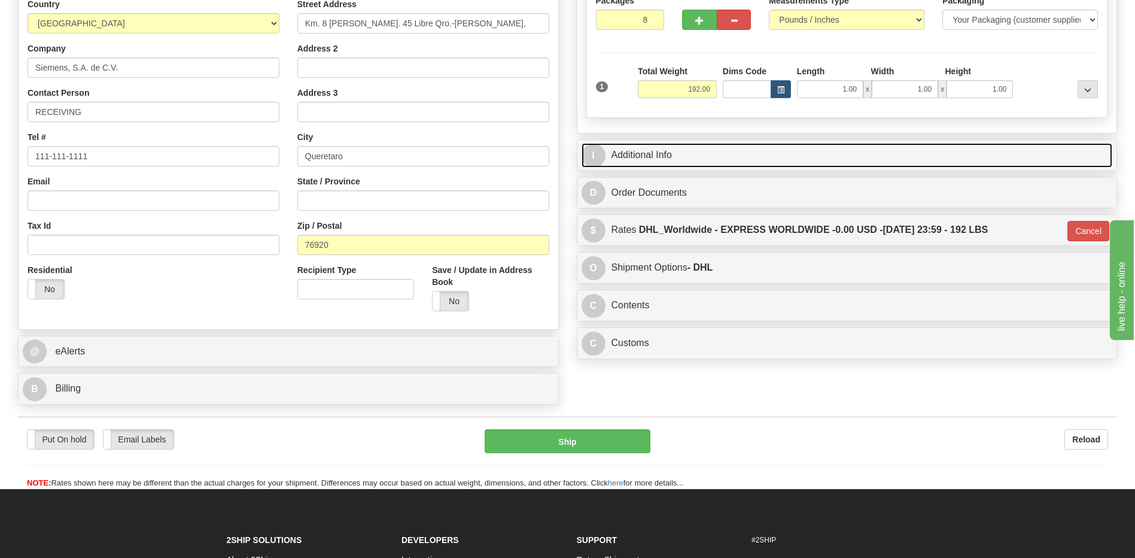
click at [684, 159] on link "I Additional Info" at bounding box center [846, 155] width 531 height 25
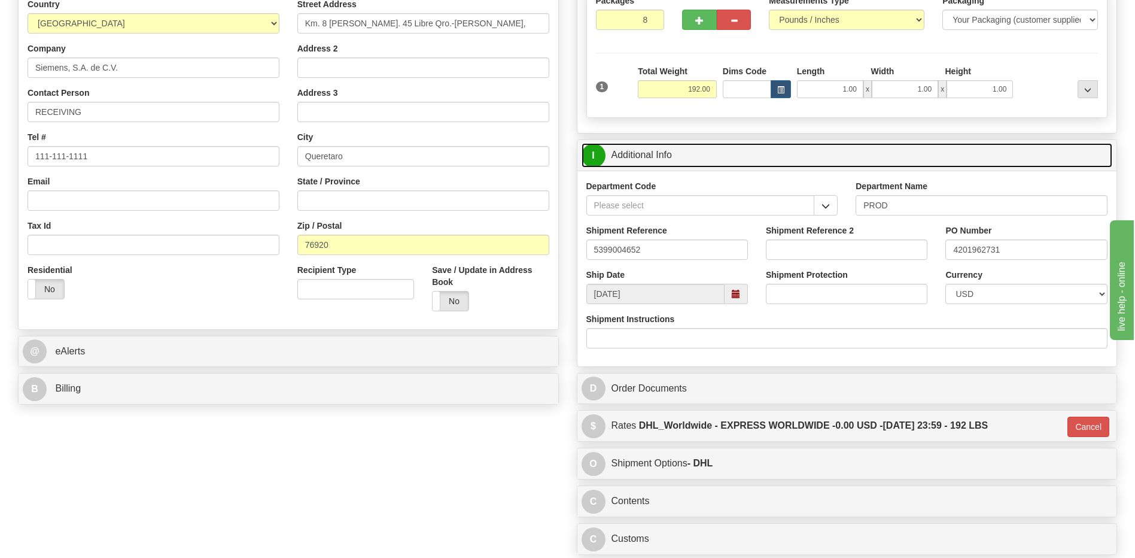
click at [684, 159] on link "I Additional Info" at bounding box center [846, 155] width 531 height 25
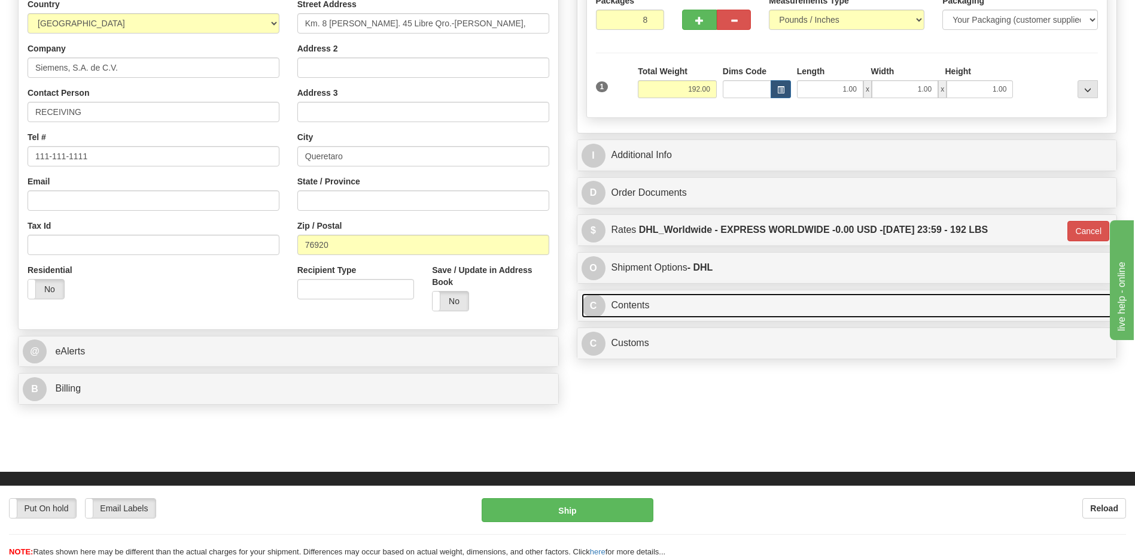
click at [670, 310] on link "C Contents" at bounding box center [846, 305] width 531 height 25
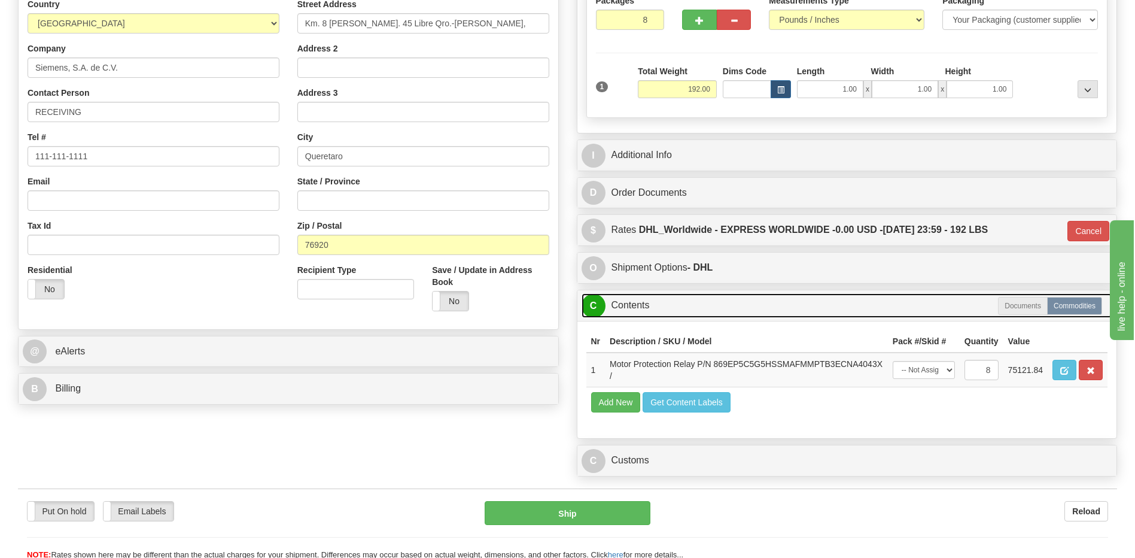
click at [670, 310] on link "C Contents" at bounding box center [846, 305] width 531 height 25
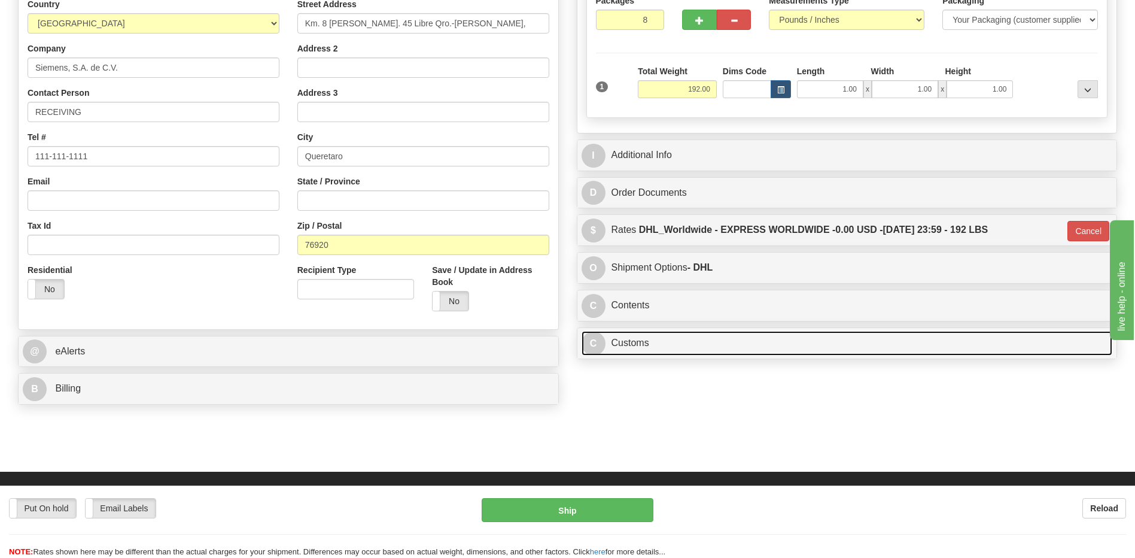
click at [671, 340] on link "C Customs" at bounding box center [846, 343] width 531 height 25
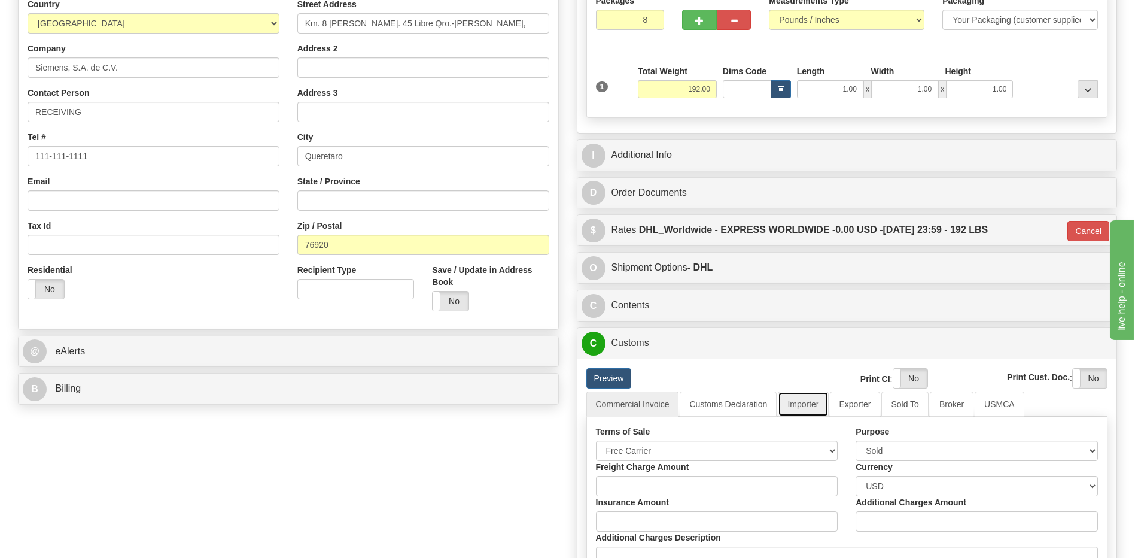
click at [815, 398] on link "Importer" at bounding box center [803, 403] width 50 height 25
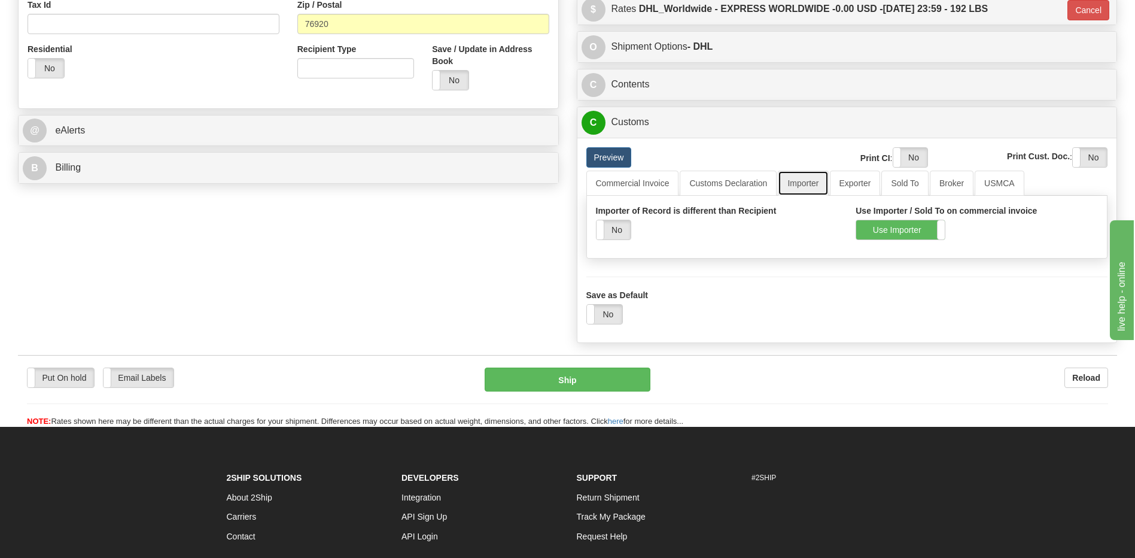
scroll to position [442, 0]
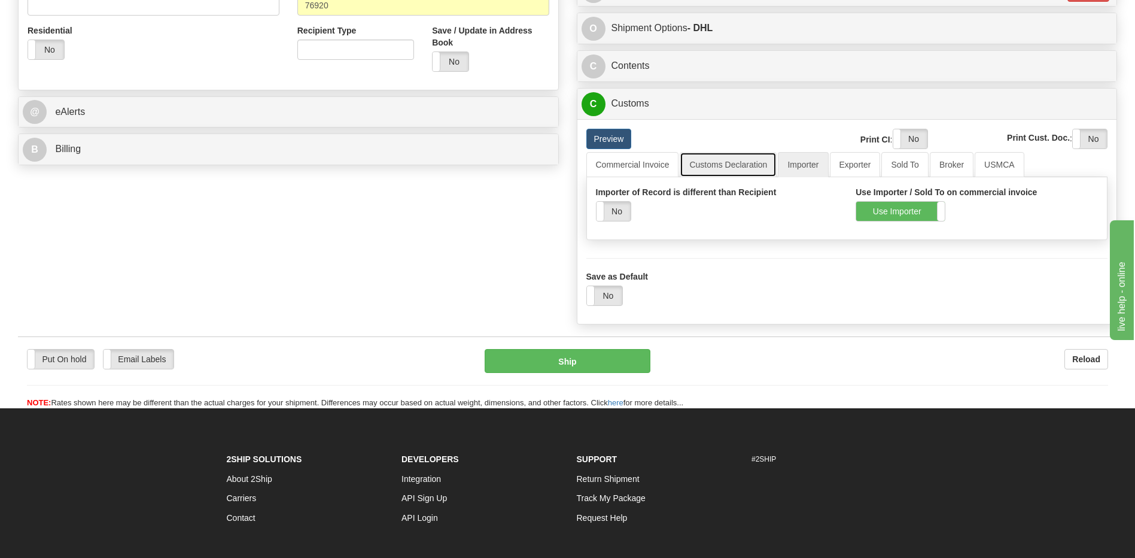
click at [748, 165] on link "Customs Declaration" at bounding box center [728, 164] width 97 height 25
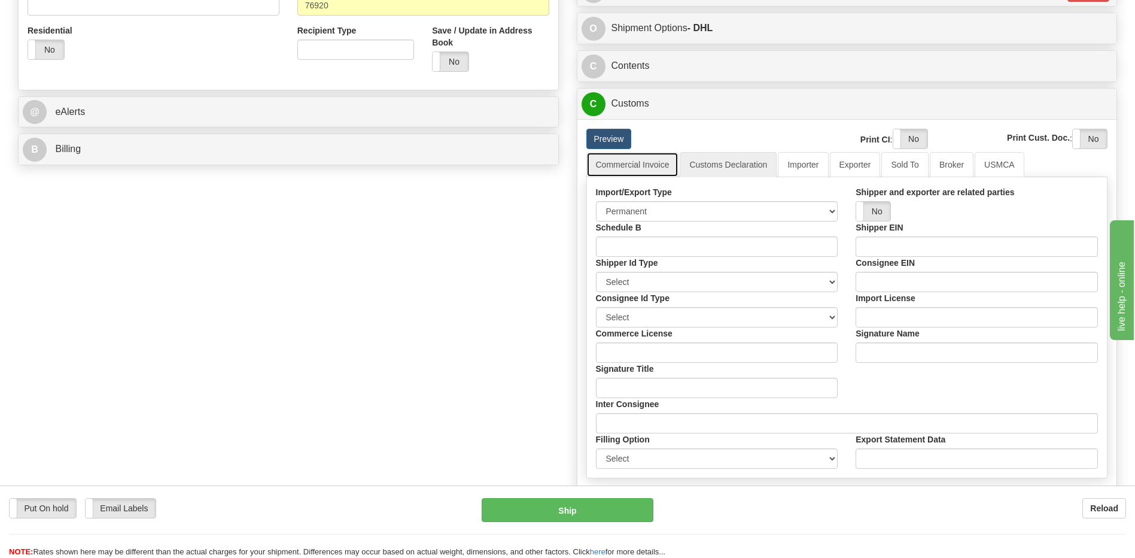
click at [647, 167] on link "Commercial Invoice" at bounding box center [632, 164] width 93 height 25
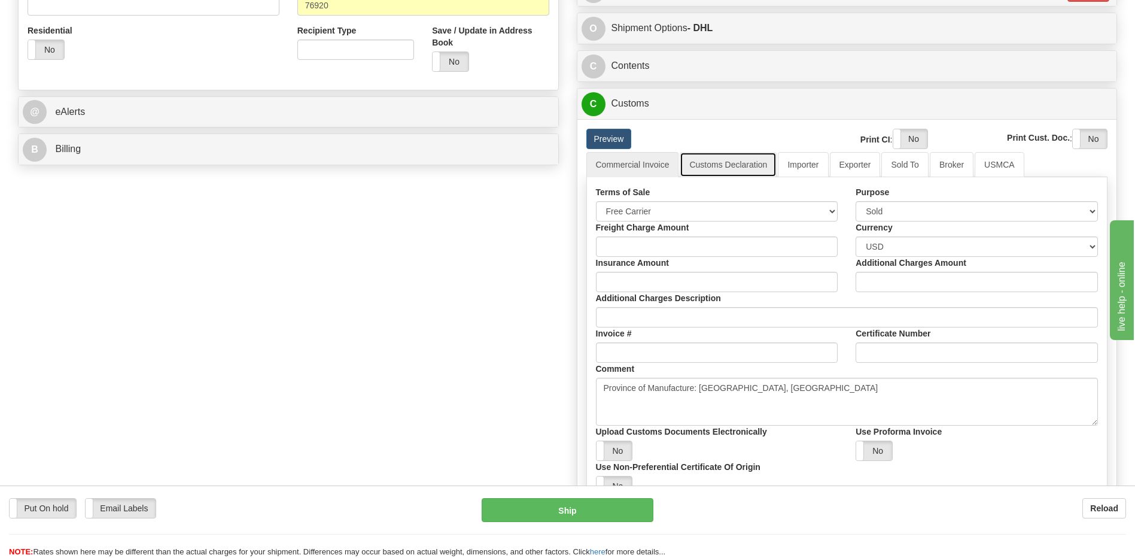
click at [727, 167] on link "Customs Declaration" at bounding box center [728, 164] width 97 height 25
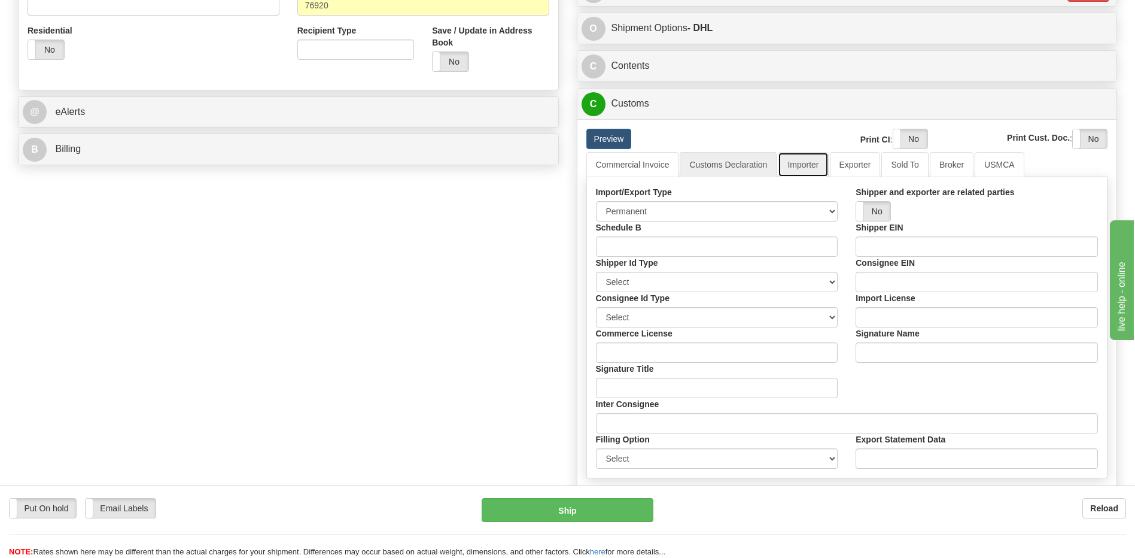
click at [799, 167] on link "Importer" at bounding box center [803, 164] width 50 height 25
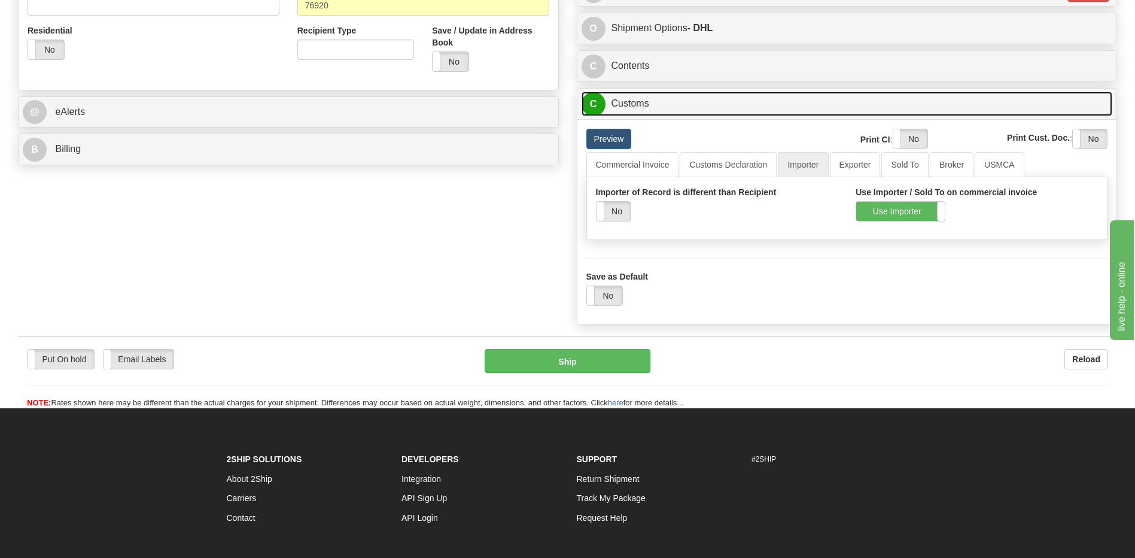
click at [620, 100] on link "C Customs" at bounding box center [846, 104] width 531 height 25
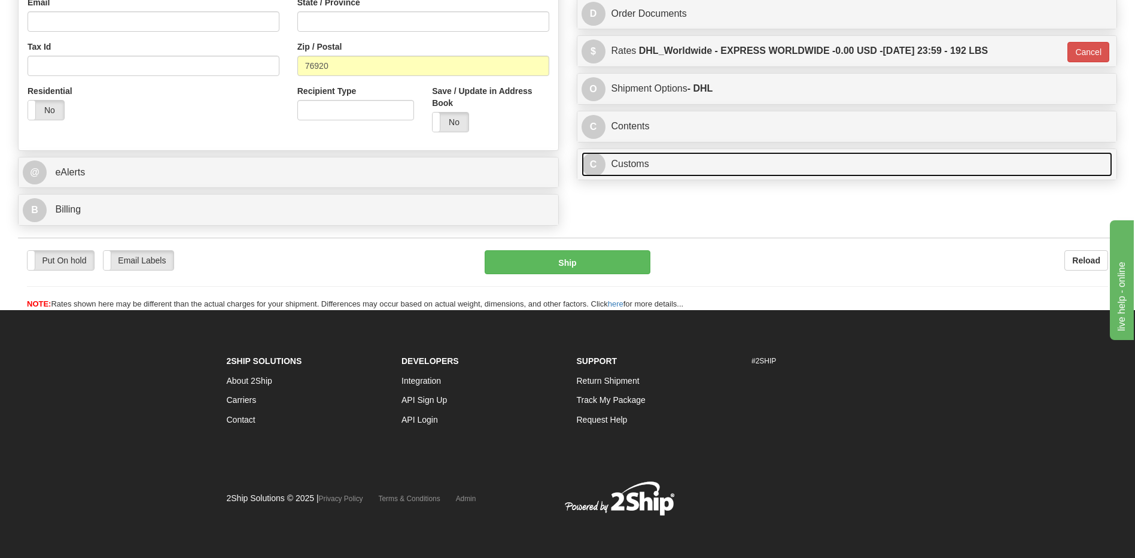
scroll to position [382, 0]
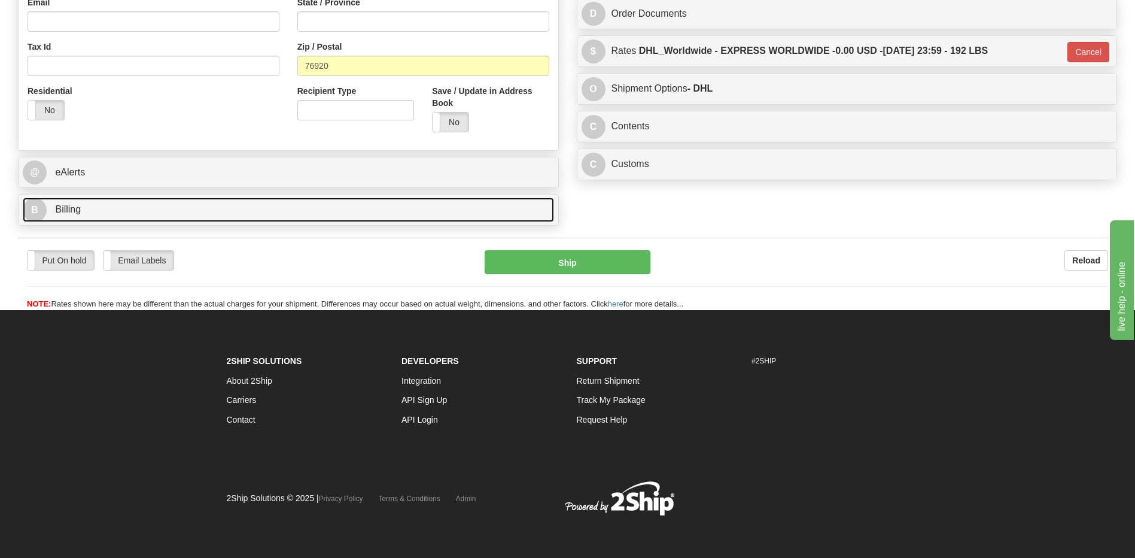
click at [295, 206] on link "B Billing" at bounding box center [288, 209] width 531 height 25
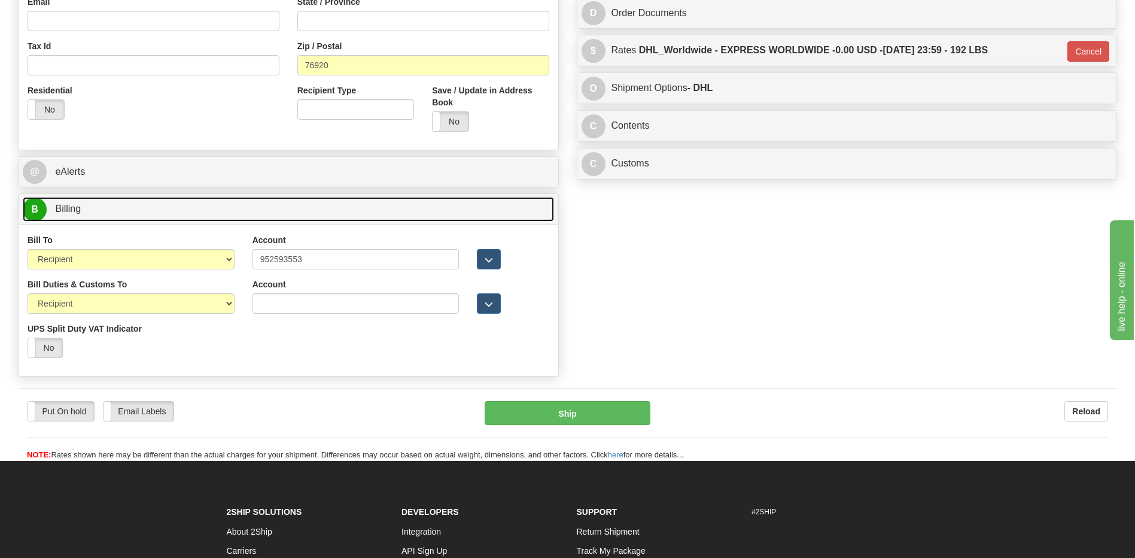
click at [295, 206] on link "B Billing" at bounding box center [288, 209] width 531 height 25
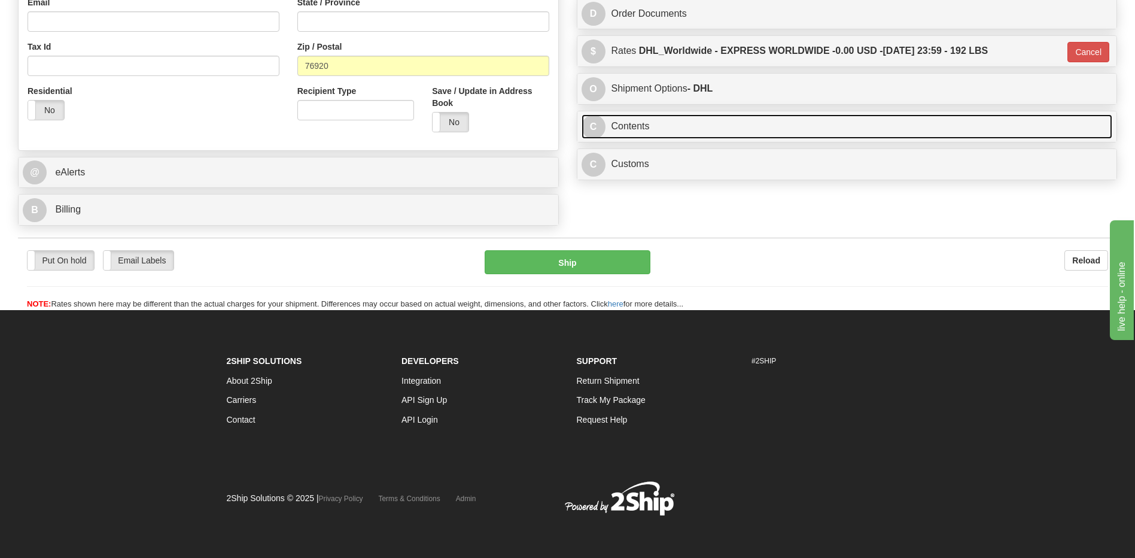
click at [641, 127] on link "C Contents" at bounding box center [846, 126] width 531 height 25
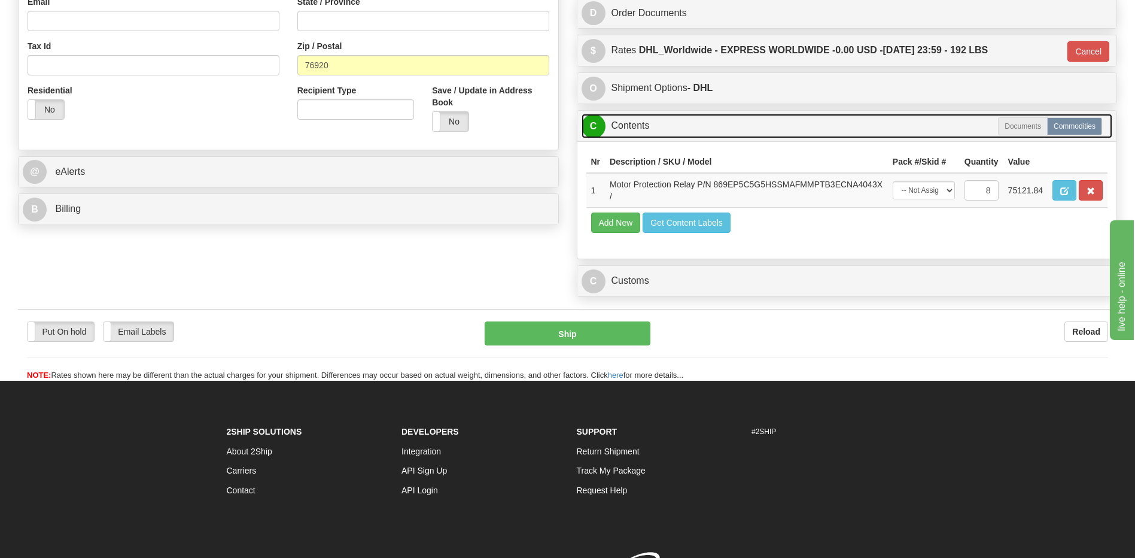
click at [641, 127] on link "C Contents" at bounding box center [846, 126] width 531 height 25
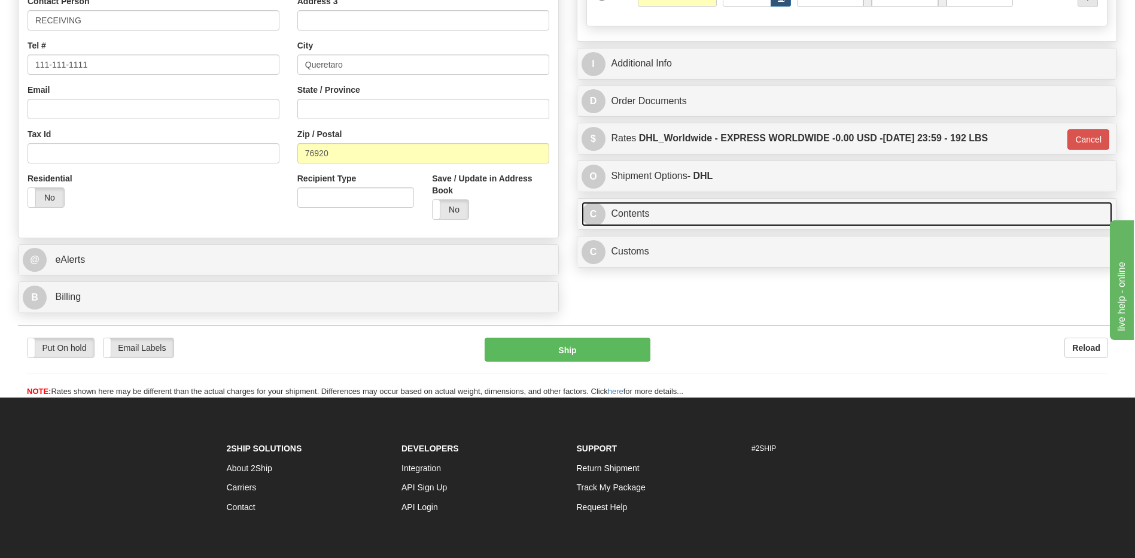
scroll to position [203, 0]
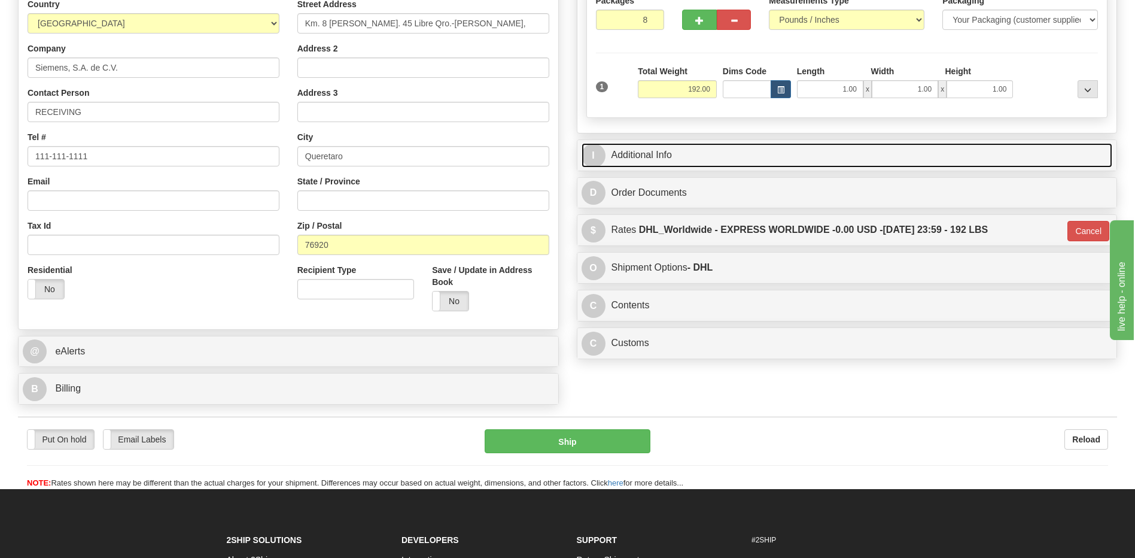
click at [647, 154] on link "I Additional Info" at bounding box center [846, 155] width 531 height 25
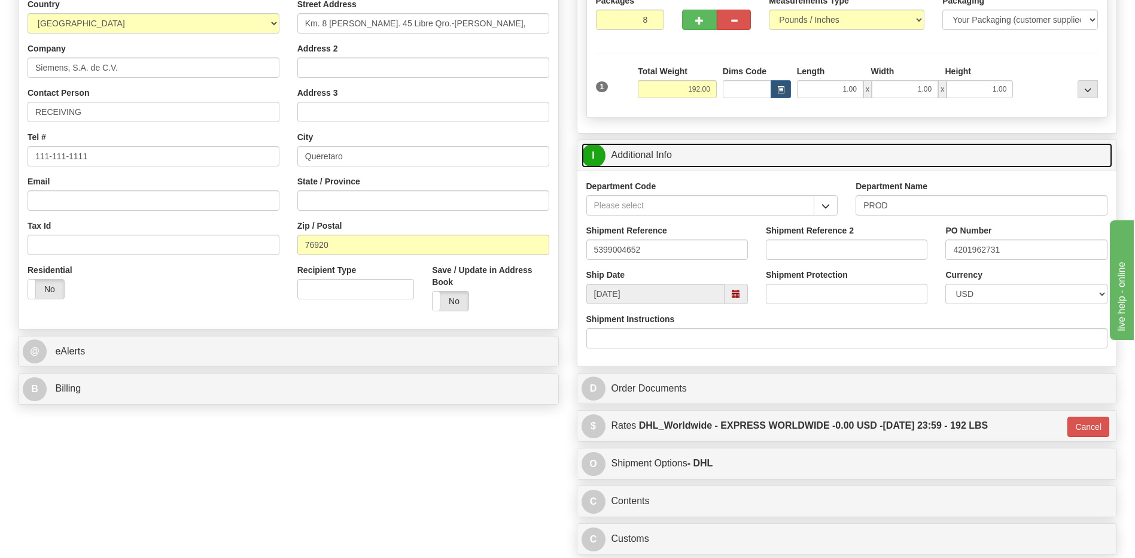
click at [647, 154] on link "I Additional Info" at bounding box center [846, 155] width 531 height 25
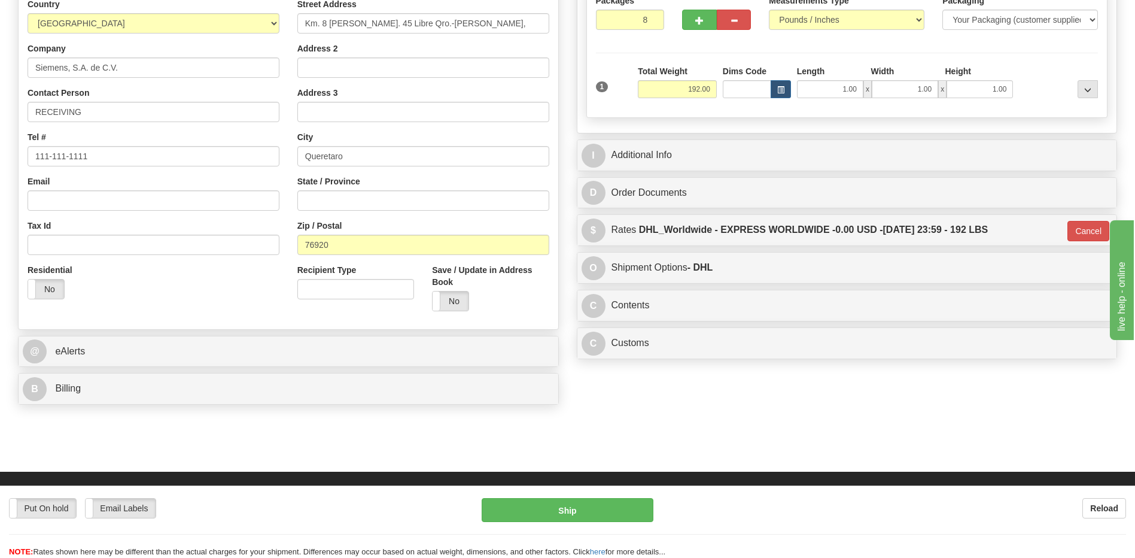
click at [170, 298] on div "Residential Yes No" at bounding box center [154, 286] width 270 height 44
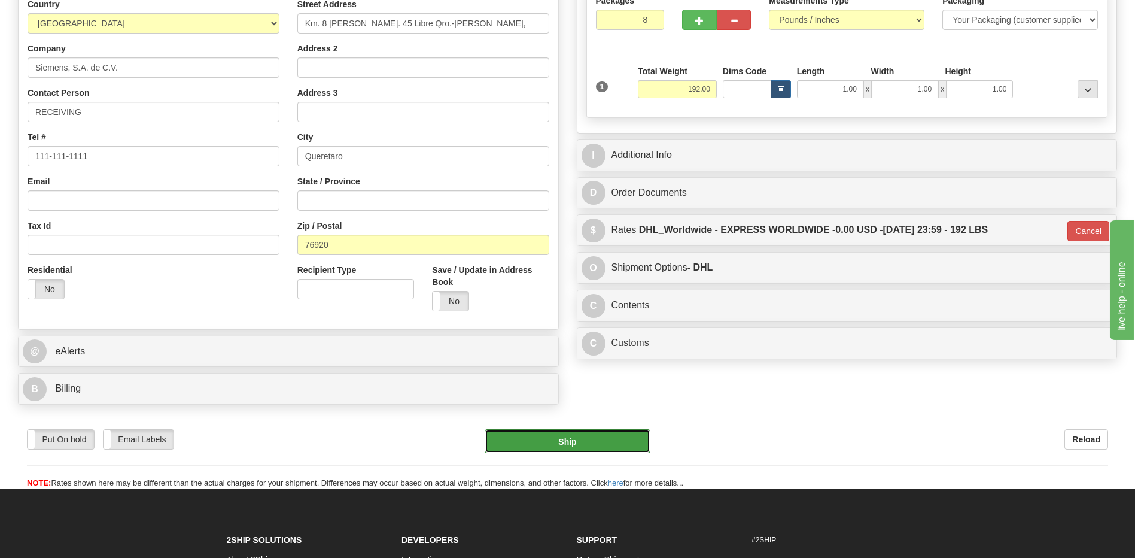
click at [614, 439] on button "Ship" at bounding box center [567, 441] width 165 height 24
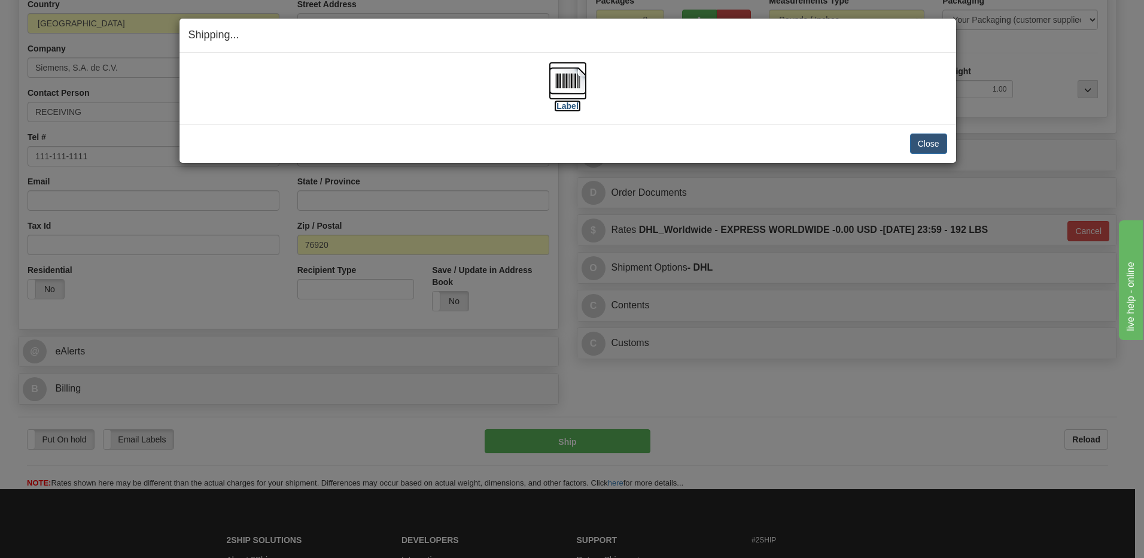
click at [573, 80] on img at bounding box center [568, 81] width 38 height 38
click at [922, 140] on button "Close" at bounding box center [928, 143] width 37 height 20
